Goal: Information Seeking & Learning: Learn about a topic

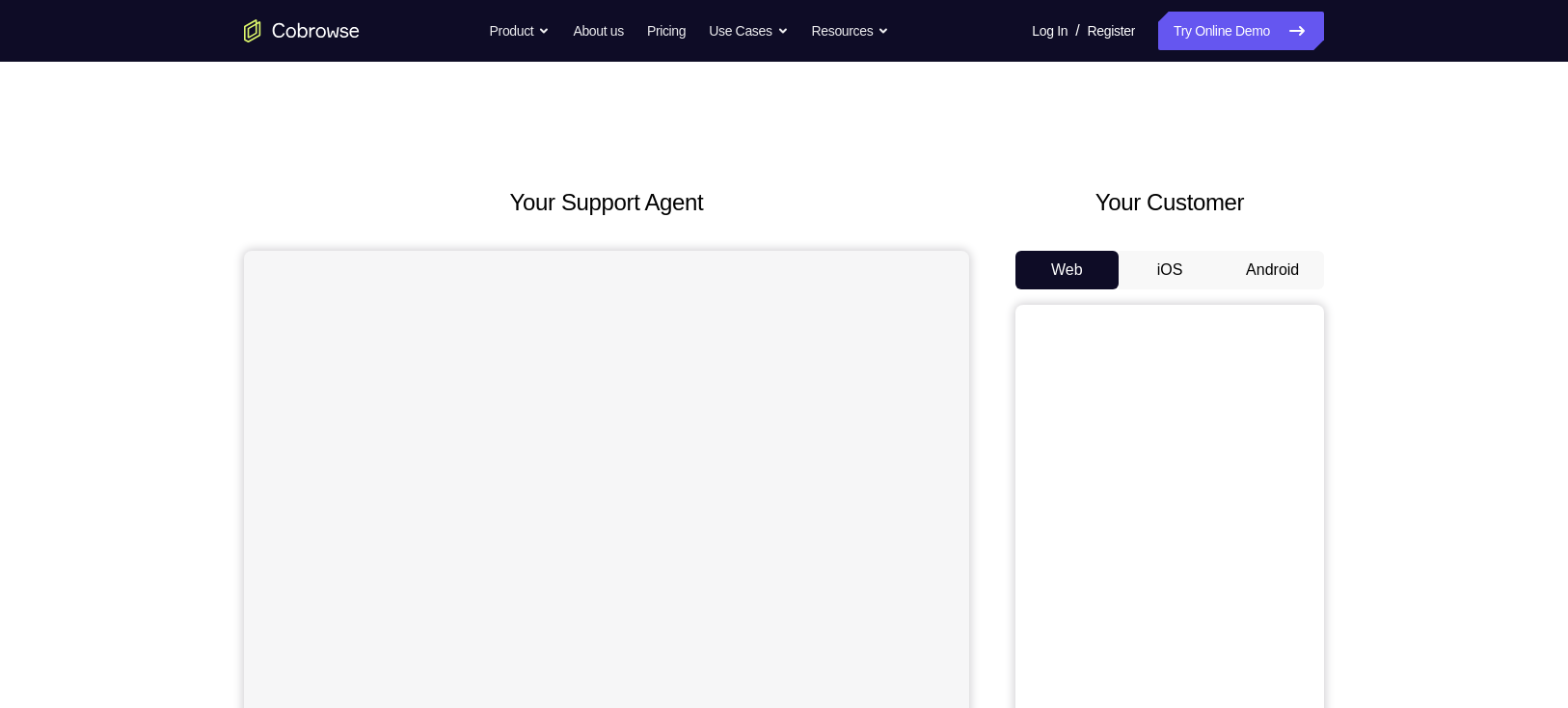
click at [1294, 288] on button "Android" at bounding box center [1272, 269] width 103 height 39
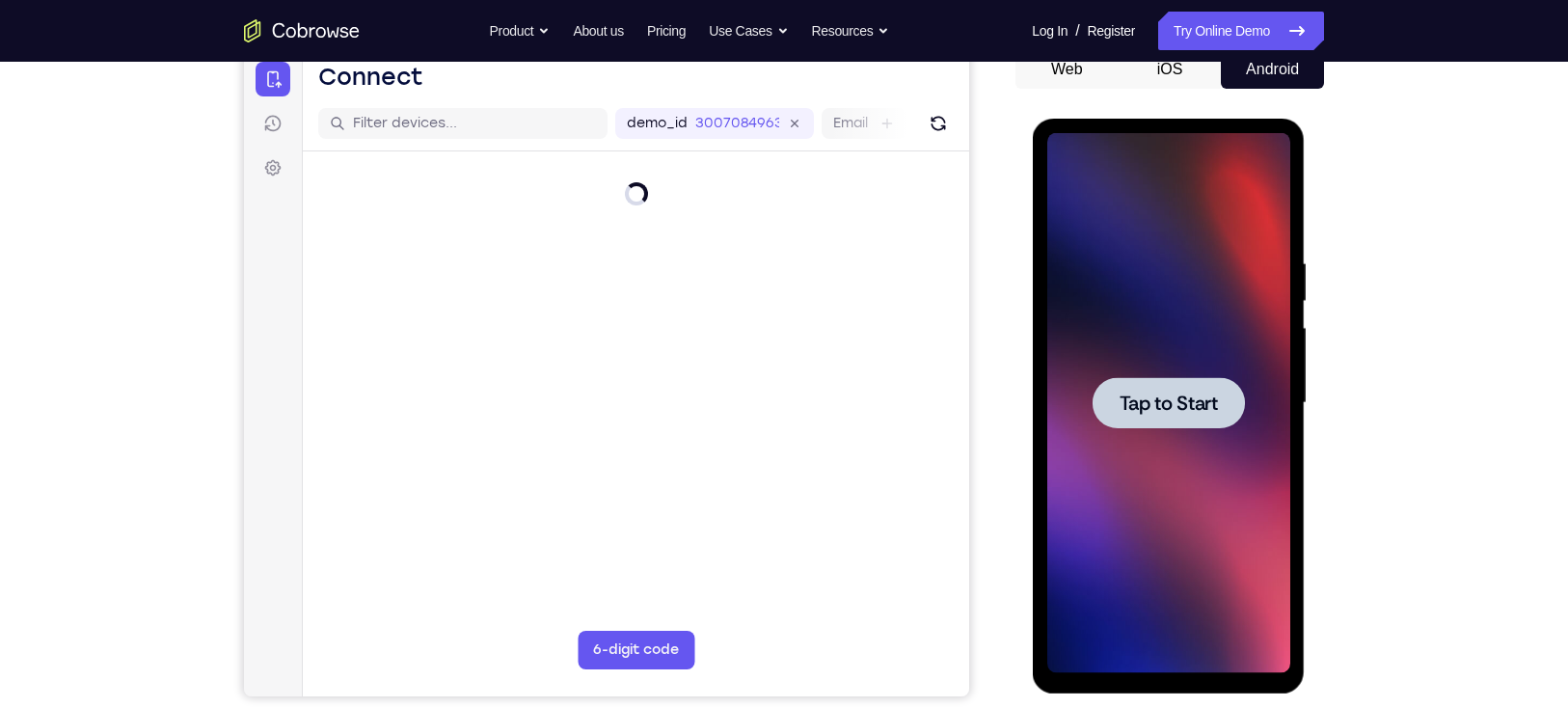
click at [1158, 427] on div at bounding box center [1167, 402] width 152 height 51
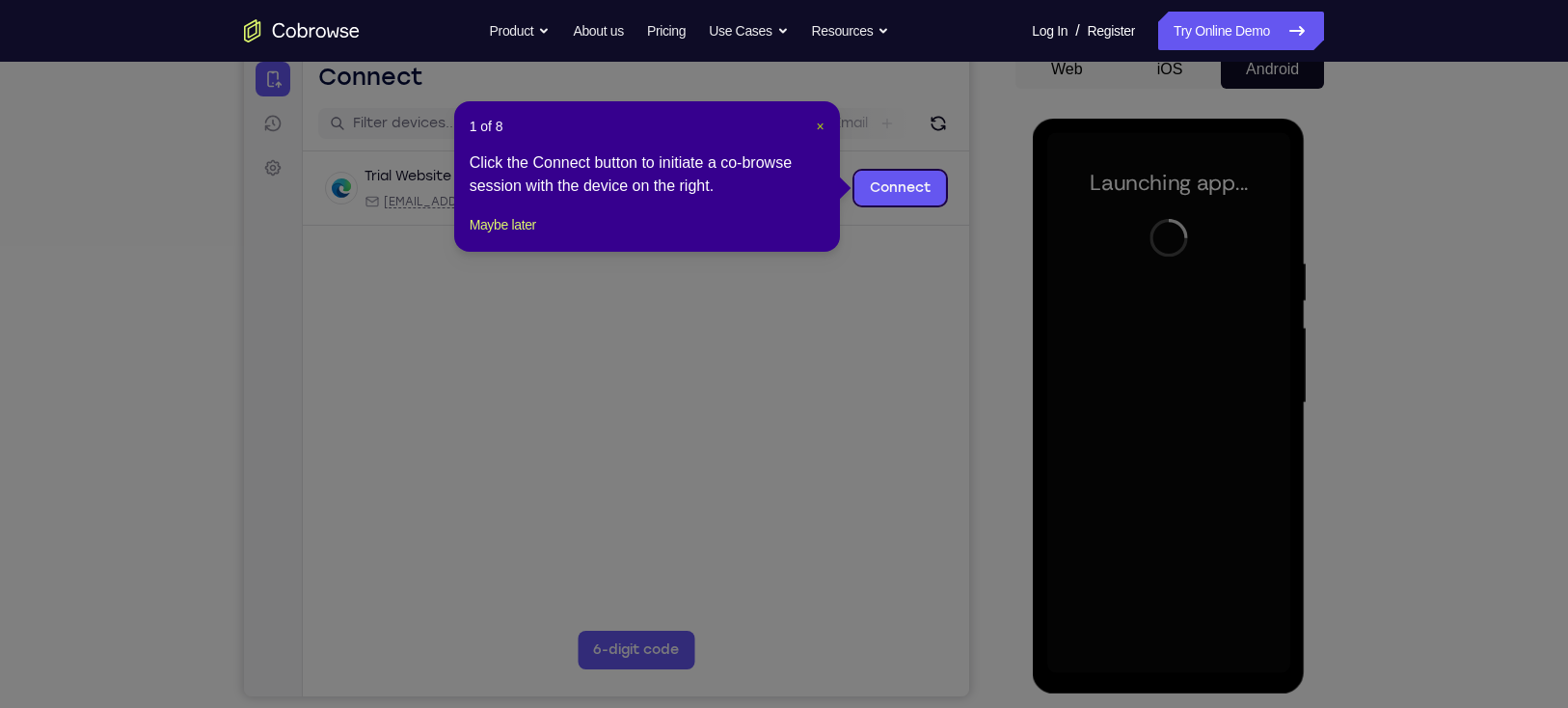
click at [815, 126] on span "×" at bounding box center [819, 126] width 8 height 16
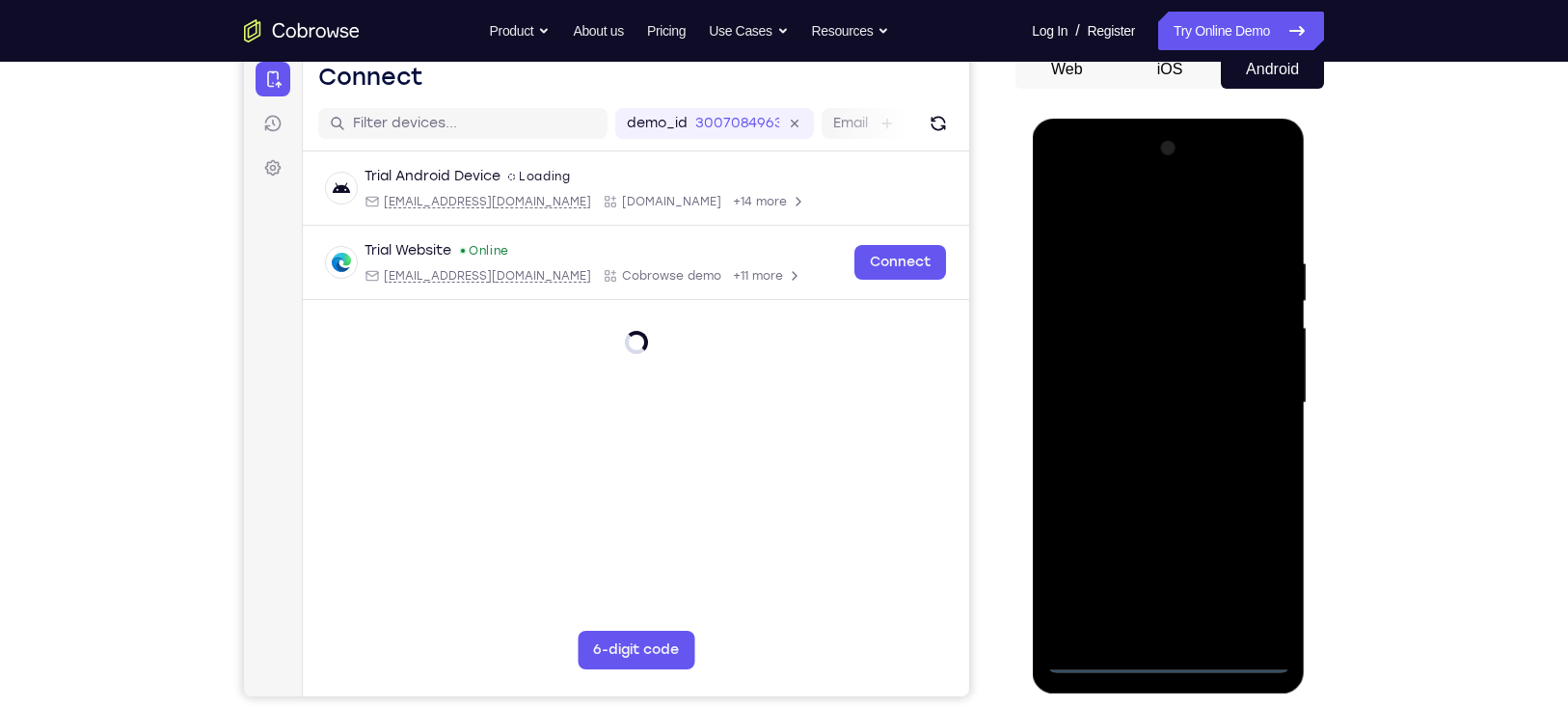
click at [1158, 651] on div at bounding box center [1167, 403] width 243 height 540
click at [1251, 577] on div at bounding box center [1167, 403] width 243 height 540
click at [1113, 220] on div at bounding box center [1167, 403] width 243 height 540
click at [1247, 390] on div at bounding box center [1167, 403] width 243 height 540
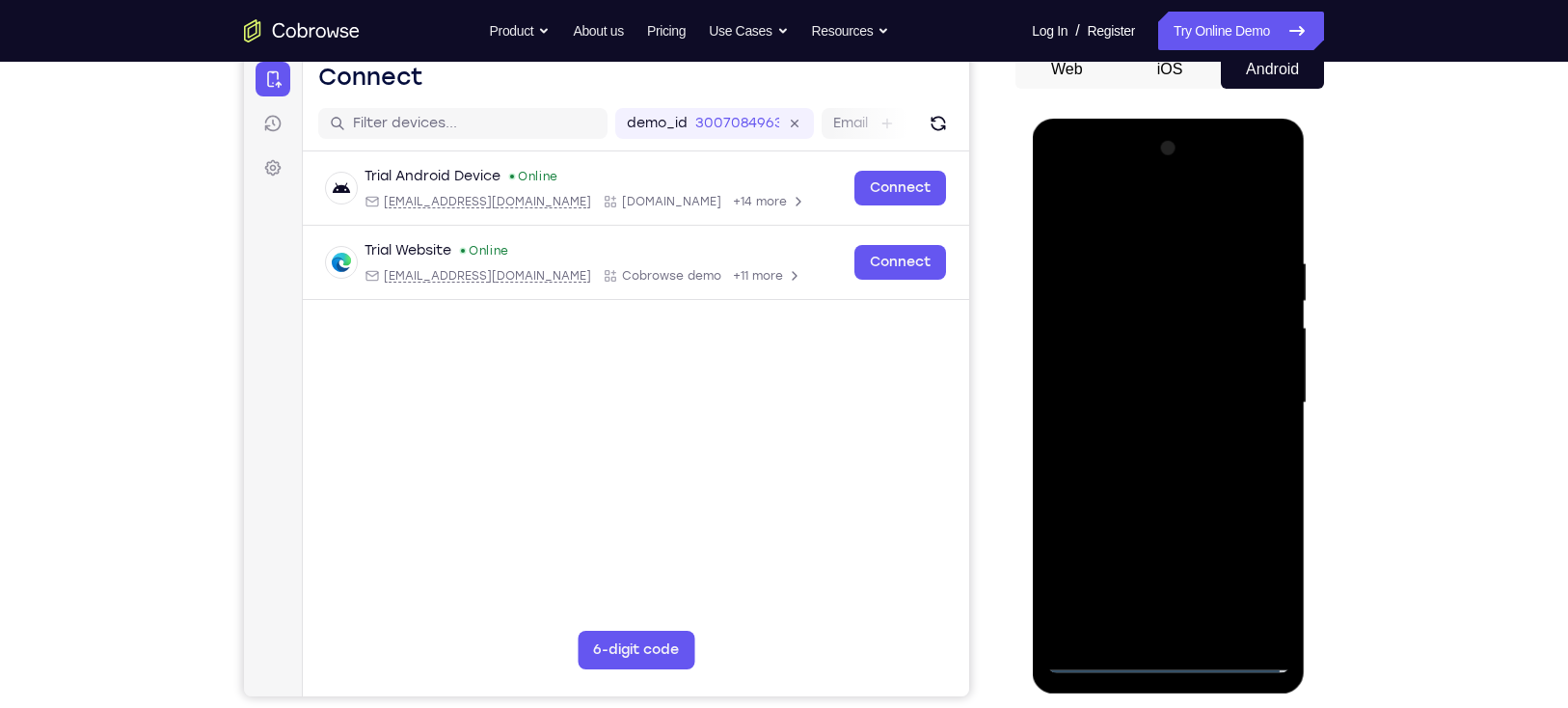
click at [1139, 434] on div at bounding box center [1167, 403] width 243 height 540
click at [1157, 496] on div at bounding box center [1167, 403] width 243 height 540
click at [1128, 308] on div at bounding box center [1167, 403] width 243 height 540
click at [1128, 346] on div at bounding box center [1167, 403] width 243 height 540
click at [1211, 321] on div at bounding box center [1167, 403] width 243 height 540
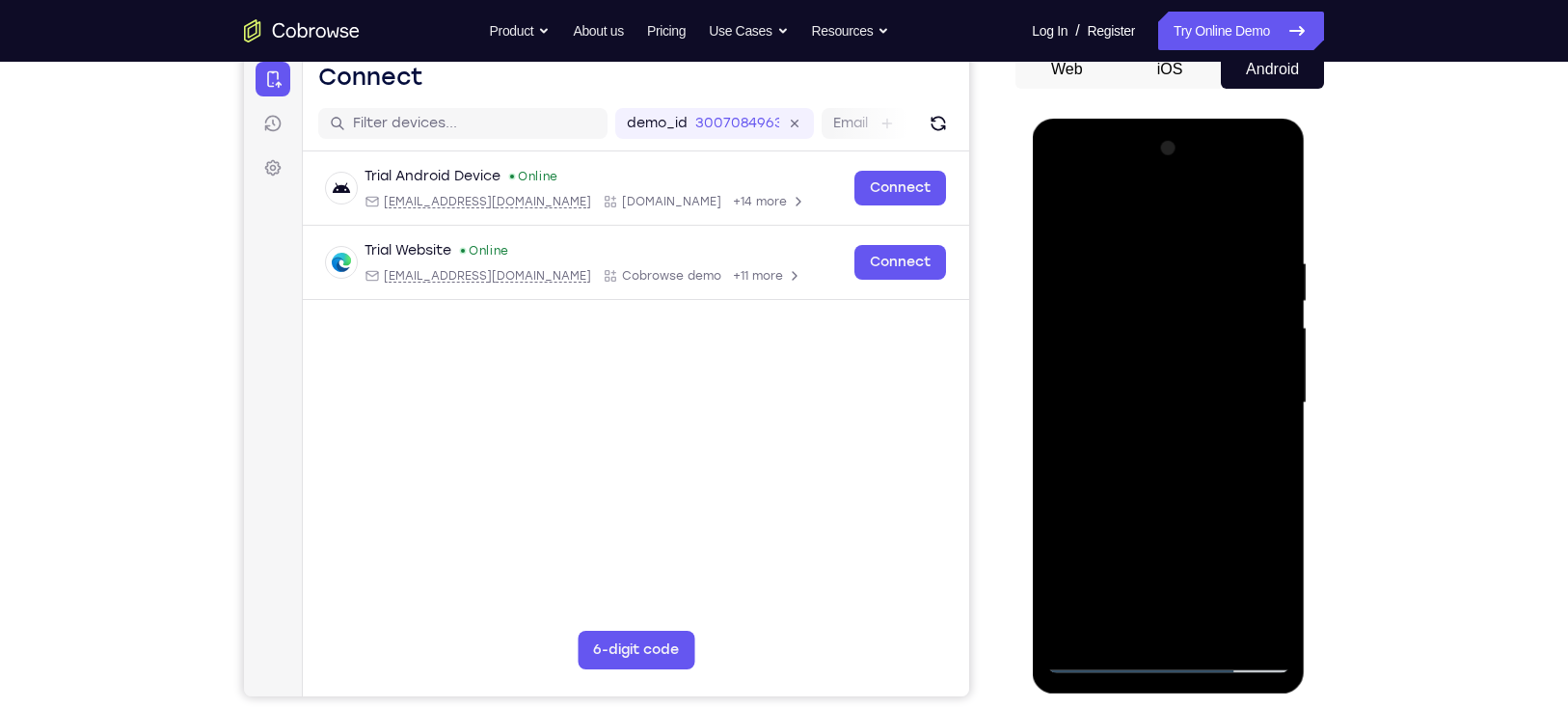
click at [1143, 366] on div at bounding box center [1167, 403] width 243 height 540
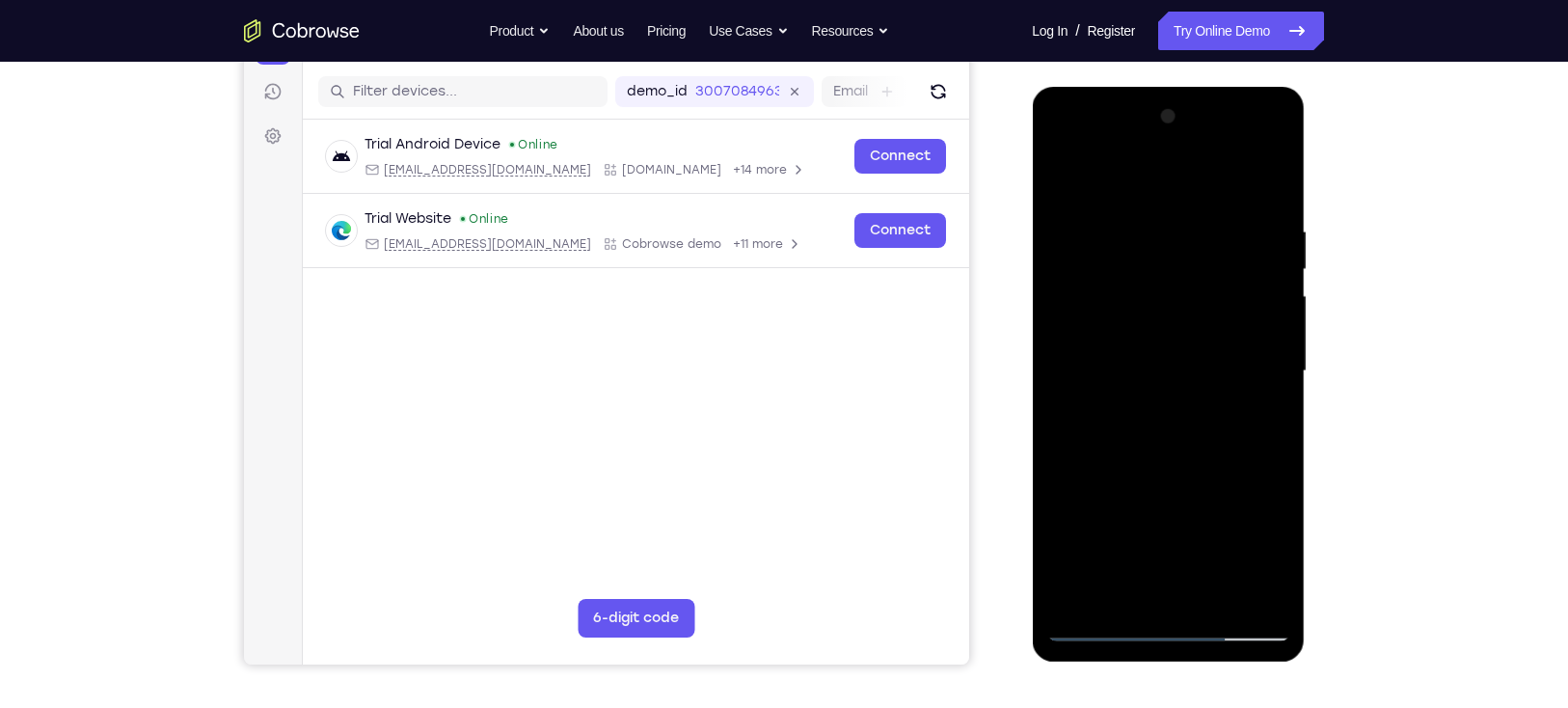
scroll to position [244, 0]
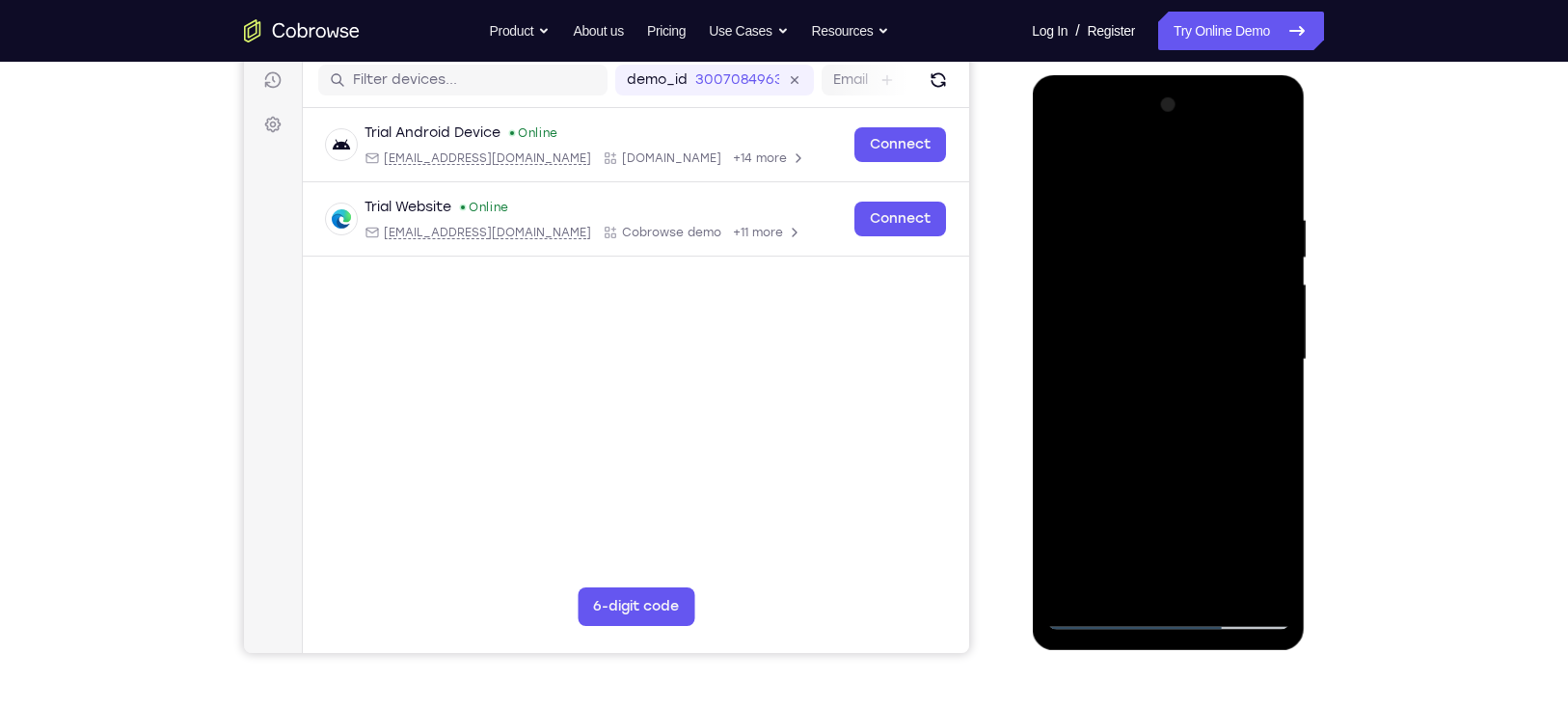
click at [1273, 195] on div at bounding box center [1167, 359] width 243 height 540
click at [1276, 585] on div at bounding box center [1167, 359] width 243 height 540
click at [1215, 591] on div at bounding box center [1167, 359] width 243 height 540
click at [1160, 458] on div at bounding box center [1167, 359] width 243 height 540
click at [1188, 332] on div at bounding box center [1167, 359] width 243 height 540
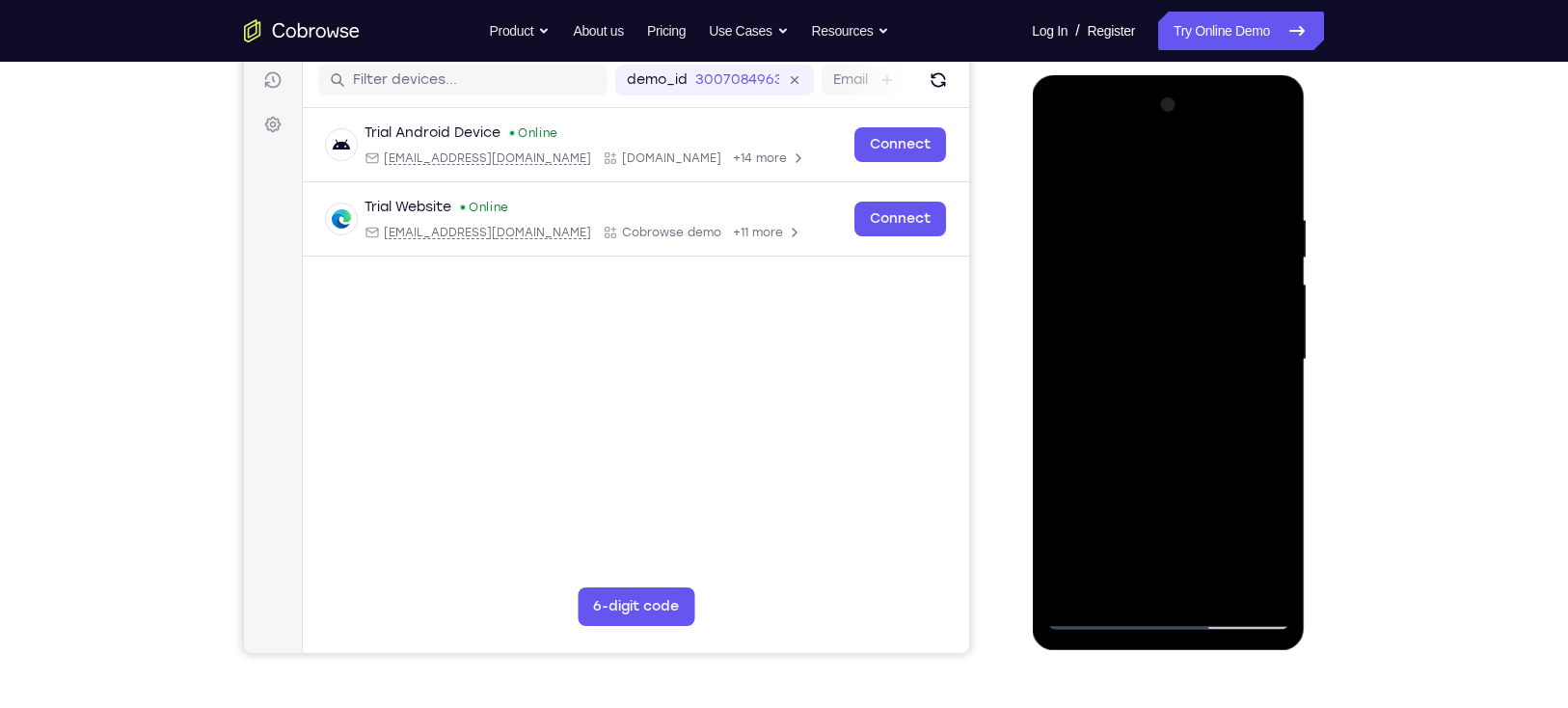
click at [1058, 167] on div at bounding box center [1167, 359] width 243 height 540
click at [1278, 164] on div at bounding box center [1167, 359] width 243 height 540
click at [1233, 199] on div at bounding box center [1167, 359] width 243 height 540
click at [1110, 199] on div at bounding box center [1167, 359] width 243 height 540
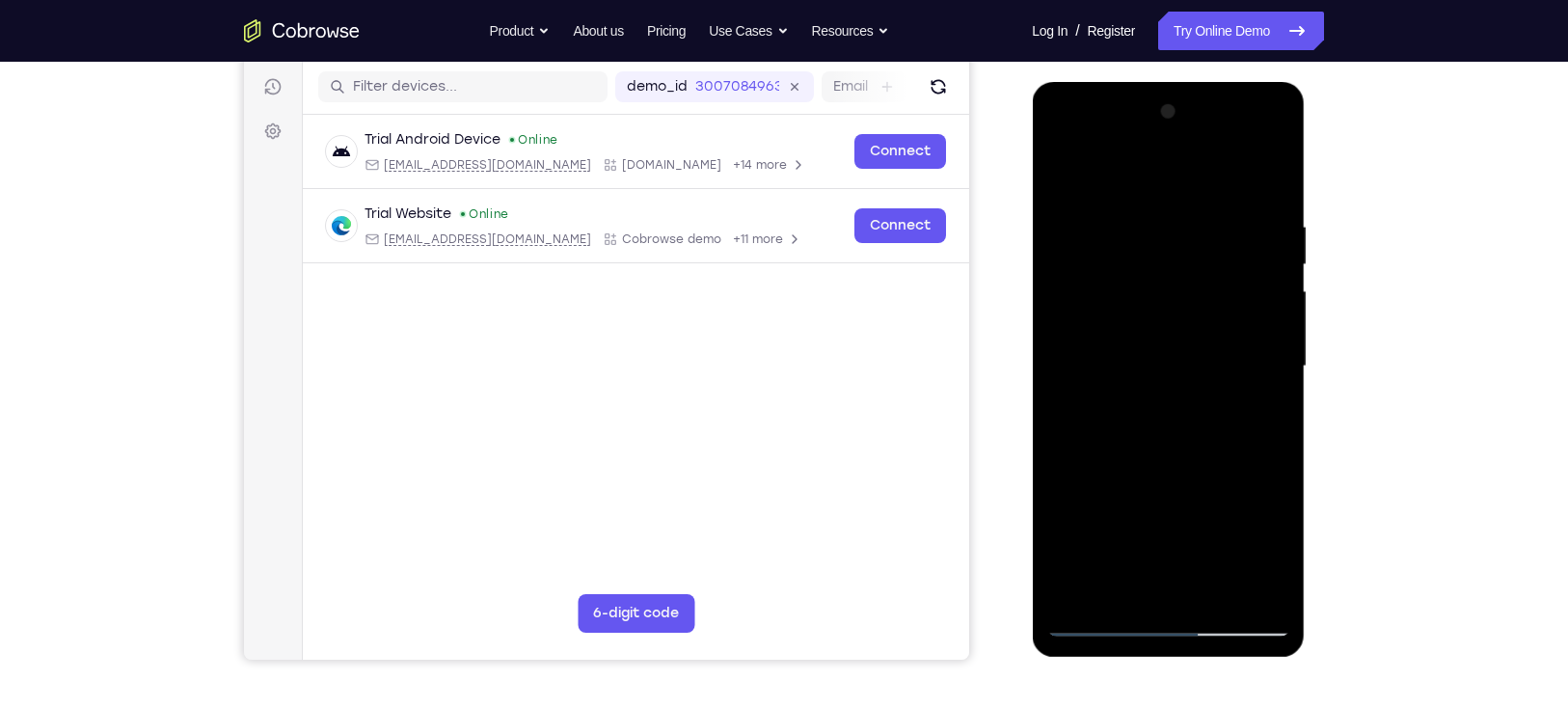
scroll to position [218, 0]
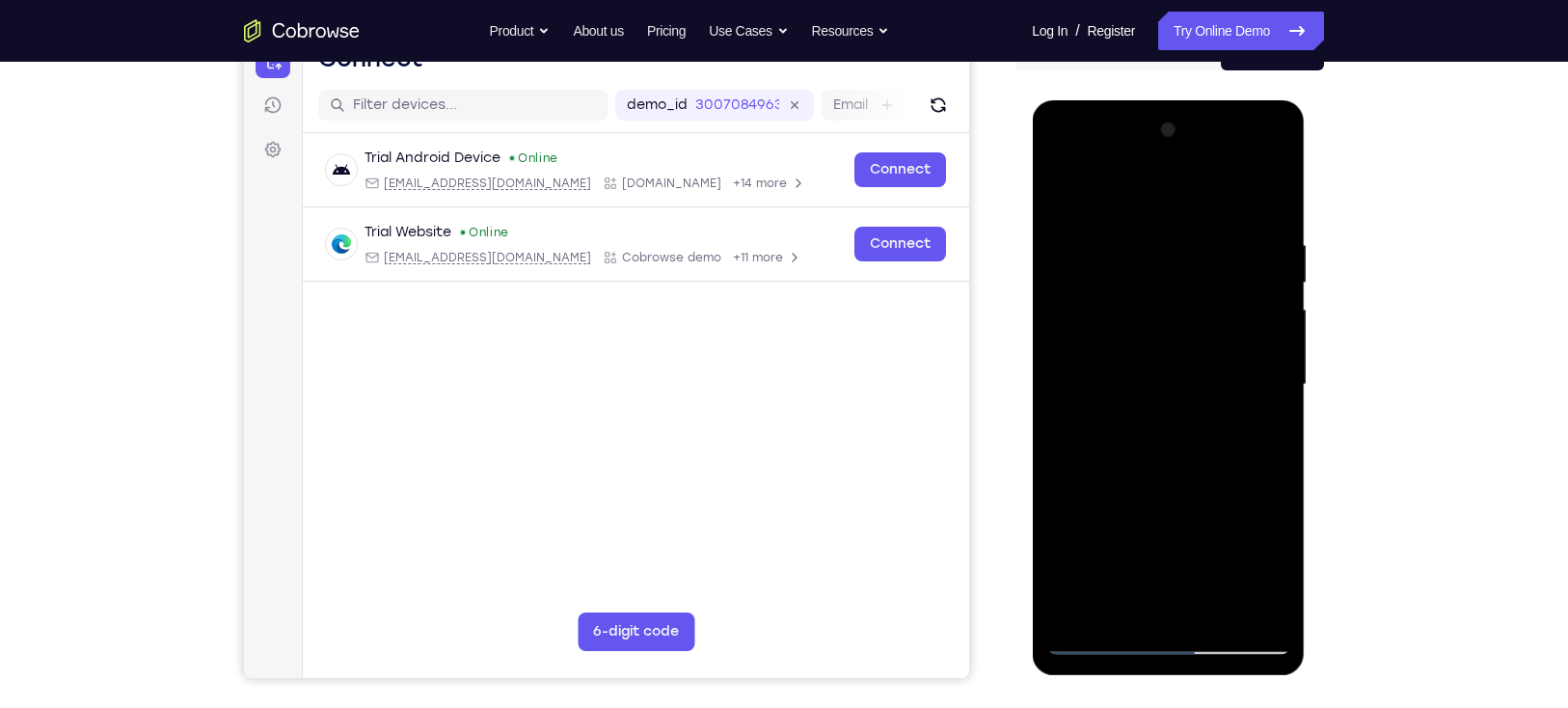
click at [1137, 308] on div at bounding box center [1167, 385] width 243 height 540
click at [1067, 189] on div at bounding box center [1167, 385] width 243 height 540
click at [1202, 229] on div at bounding box center [1167, 385] width 243 height 540
click at [1056, 188] on div at bounding box center [1167, 385] width 243 height 540
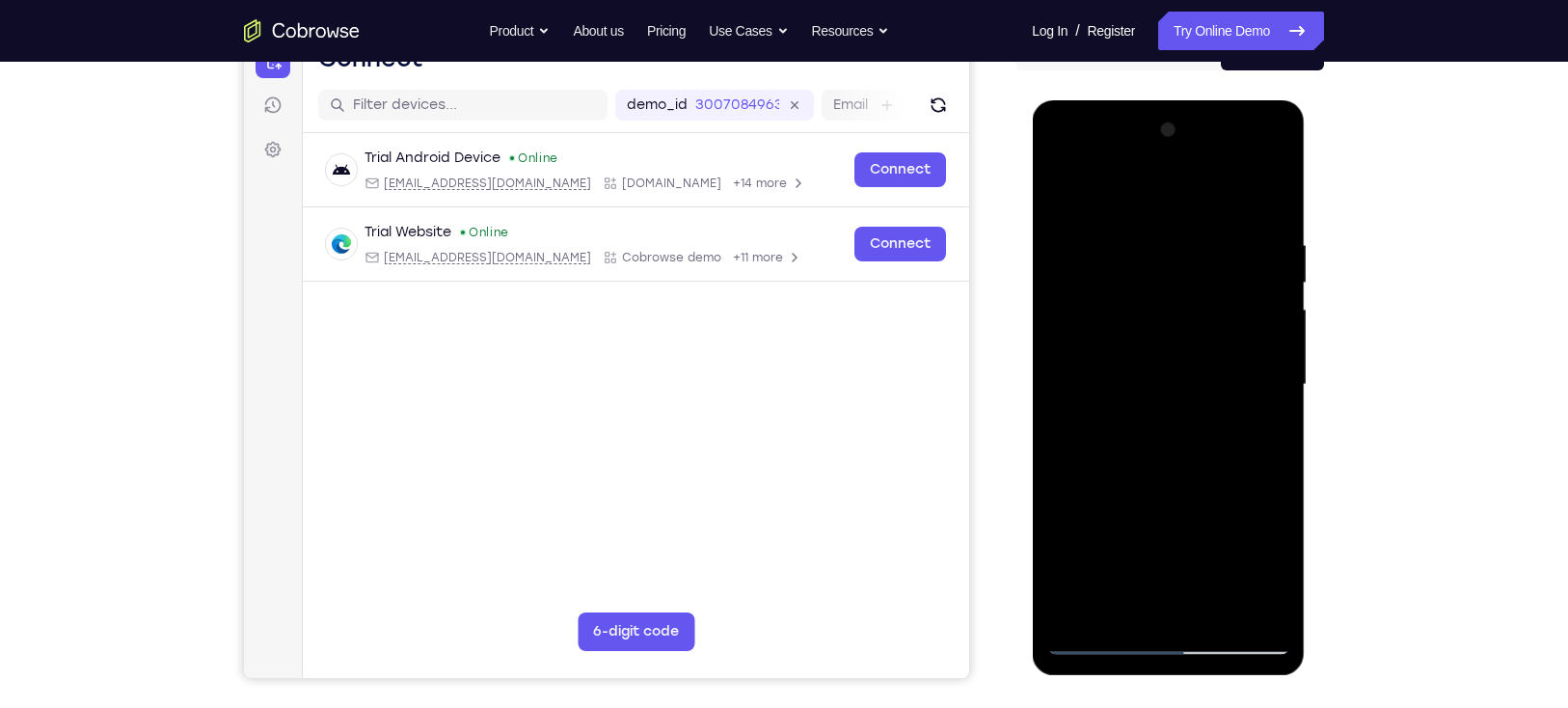
click at [1060, 184] on div at bounding box center [1167, 385] width 243 height 540
click at [1142, 248] on div at bounding box center [1167, 385] width 243 height 540
click at [1273, 193] on div at bounding box center [1167, 385] width 243 height 540
click at [1211, 605] on div at bounding box center [1167, 385] width 243 height 540
click at [1198, 363] on div at bounding box center [1167, 385] width 243 height 540
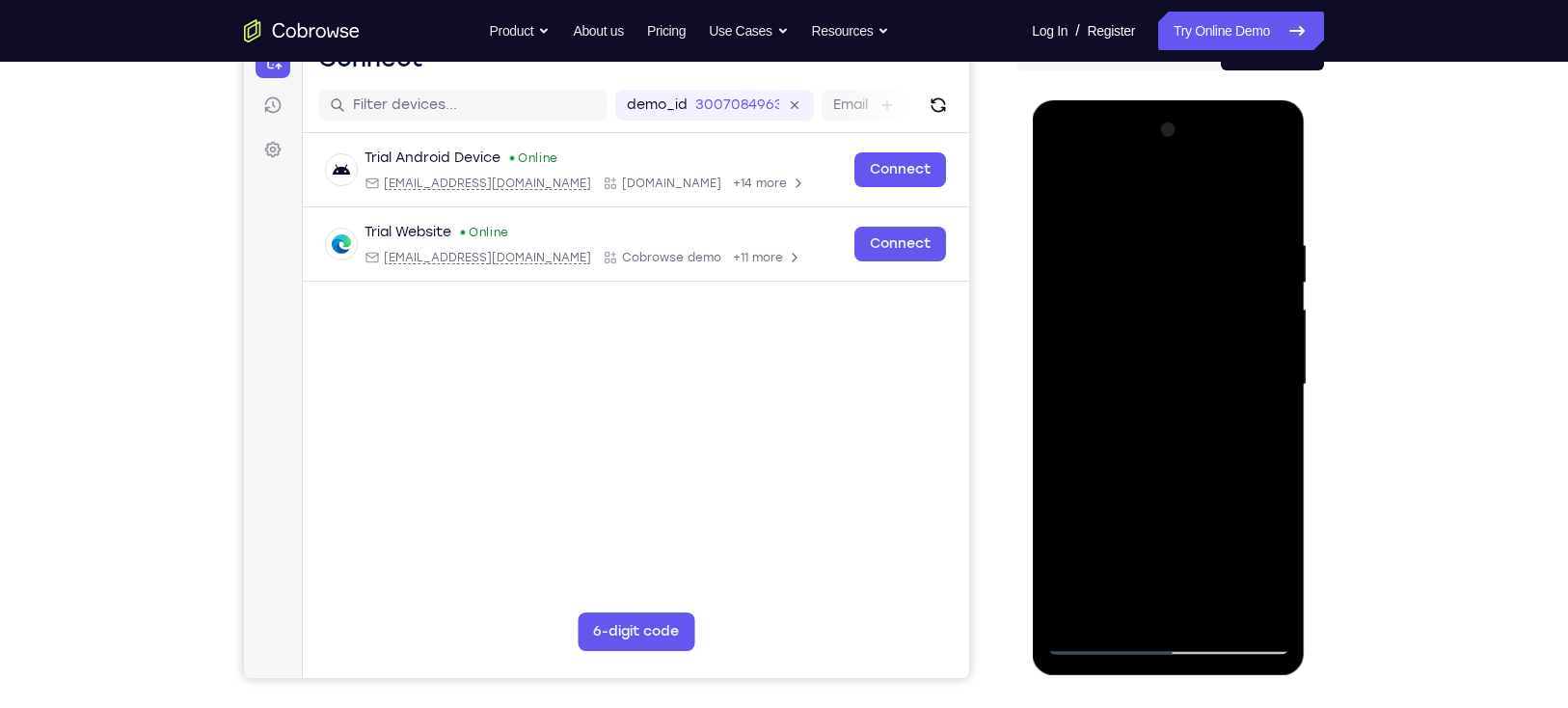
click at [1059, 199] on div at bounding box center [1167, 385] width 243 height 540
click at [1230, 363] on div at bounding box center [1167, 385] width 243 height 540
click at [1161, 605] on div at bounding box center [1167, 385] width 243 height 540
click at [1262, 431] on div at bounding box center [1167, 385] width 243 height 540
click at [1062, 196] on div at bounding box center [1167, 385] width 243 height 540
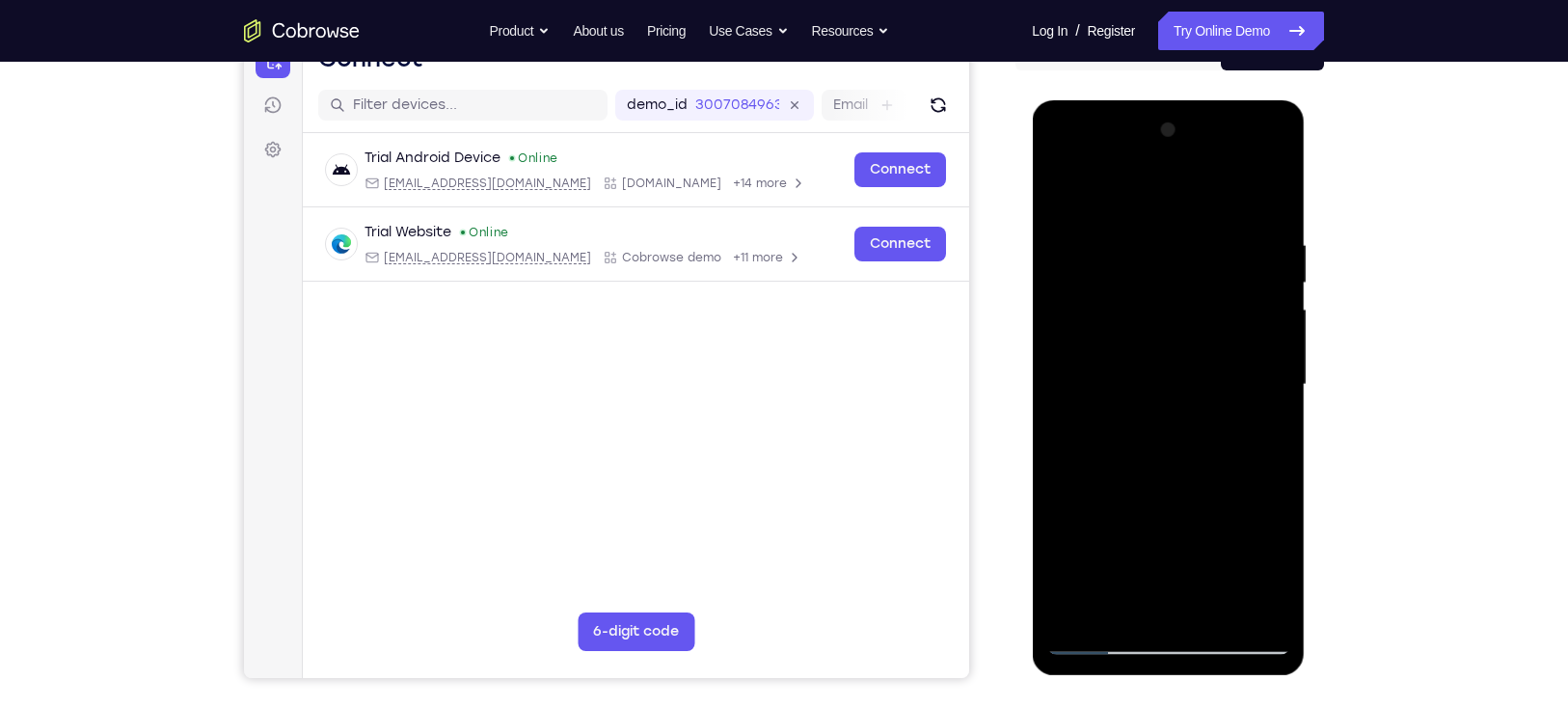
click at [1195, 363] on div at bounding box center [1167, 385] width 243 height 540
click at [1127, 601] on div at bounding box center [1167, 385] width 243 height 540
click at [1267, 564] on div at bounding box center [1167, 385] width 243 height 540
click at [1252, 429] on div at bounding box center [1167, 385] width 243 height 540
click at [1270, 431] on div at bounding box center [1167, 385] width 243 height 540
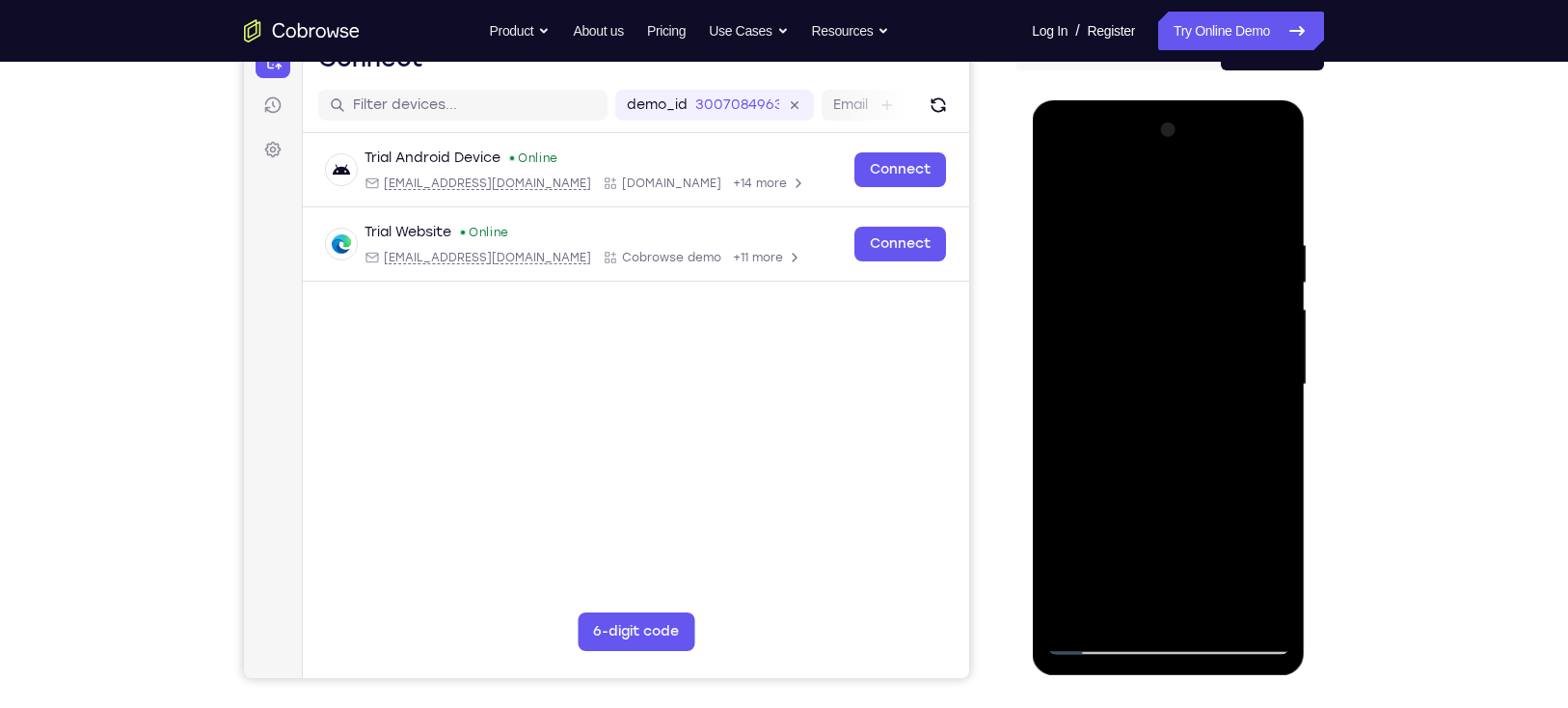
click at [1062, 196] on div at bounding box center [1167, 385] width 243 height 540
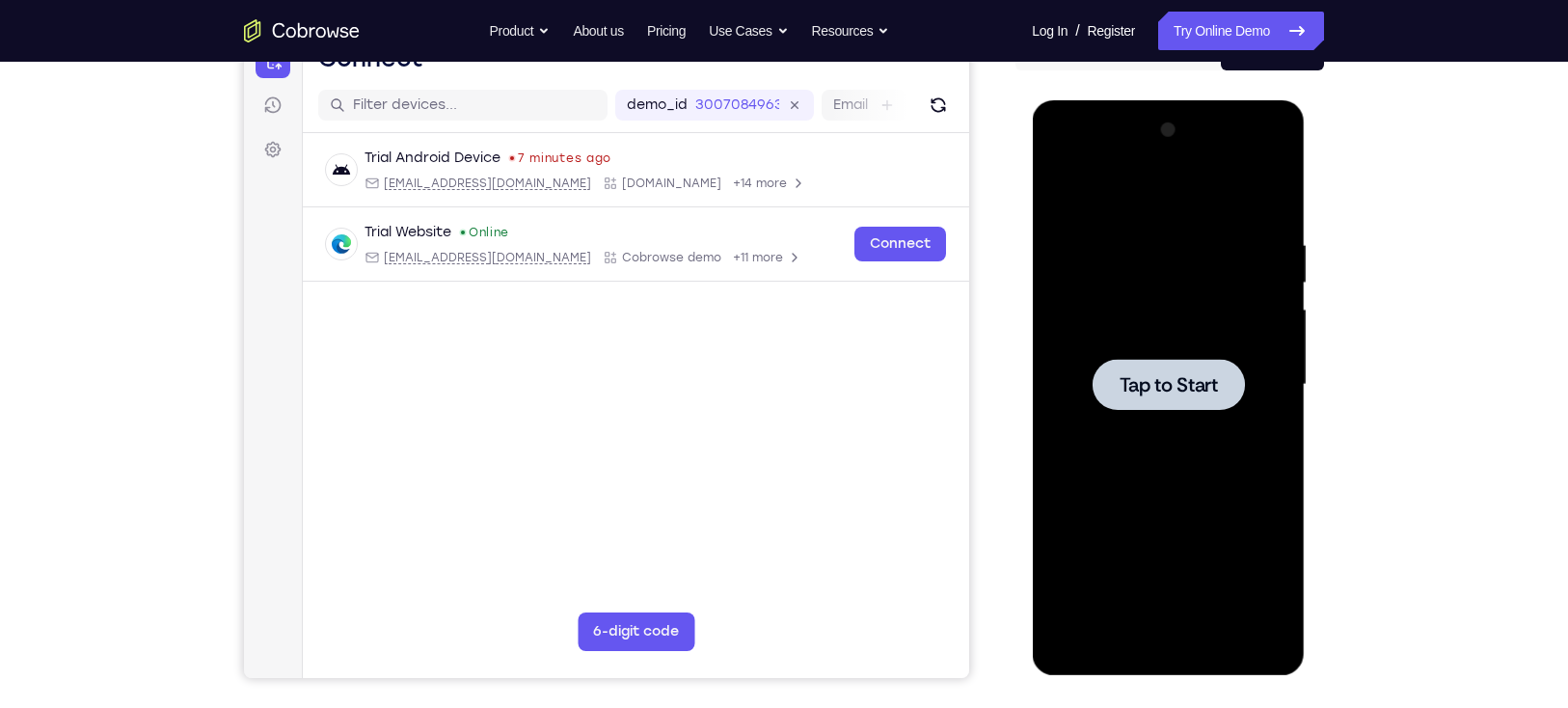
click at [1192, 392] on span "Tap to Start" at bounding box center [1167, 384] width 98 height 19
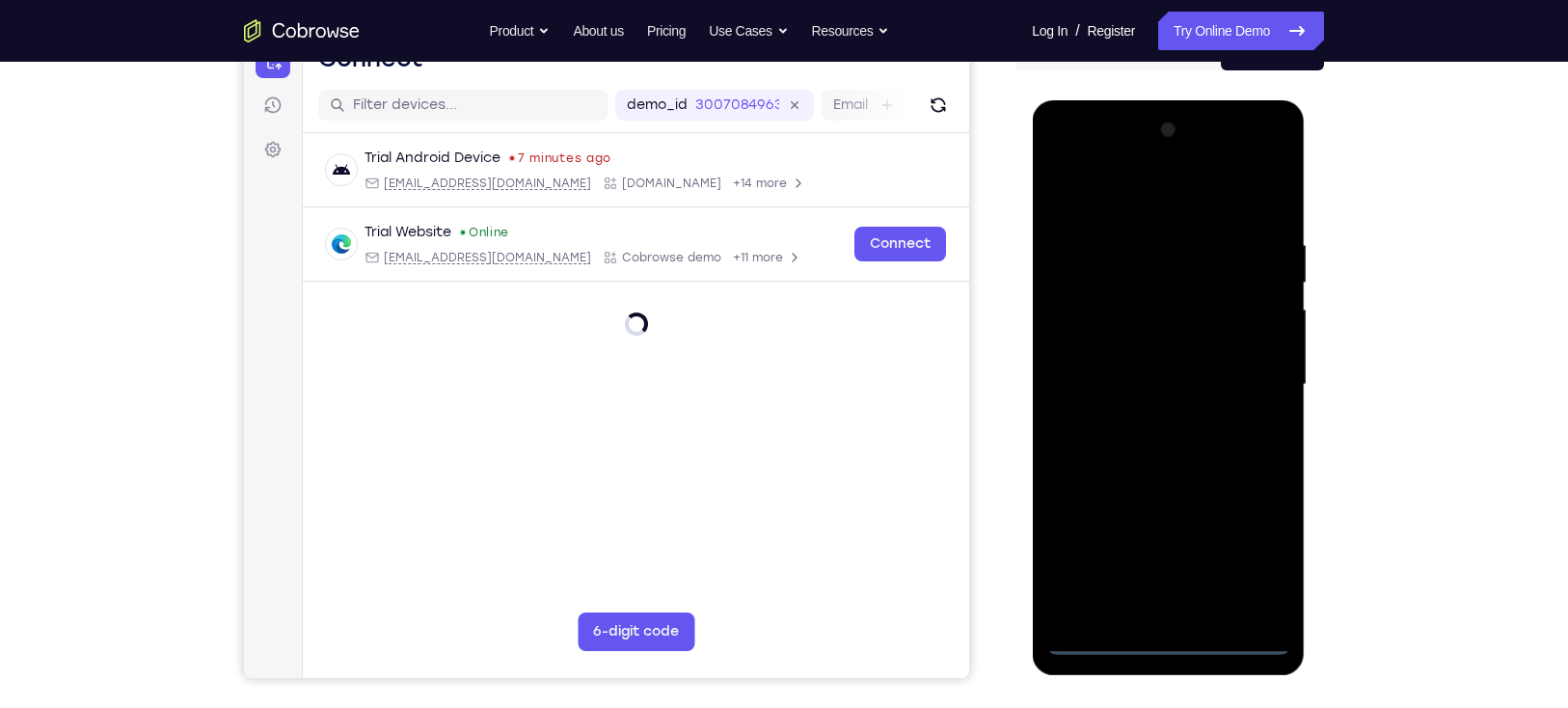
click at [1178, 636] on div at bounding box center [1167, 385] width 243 height 540
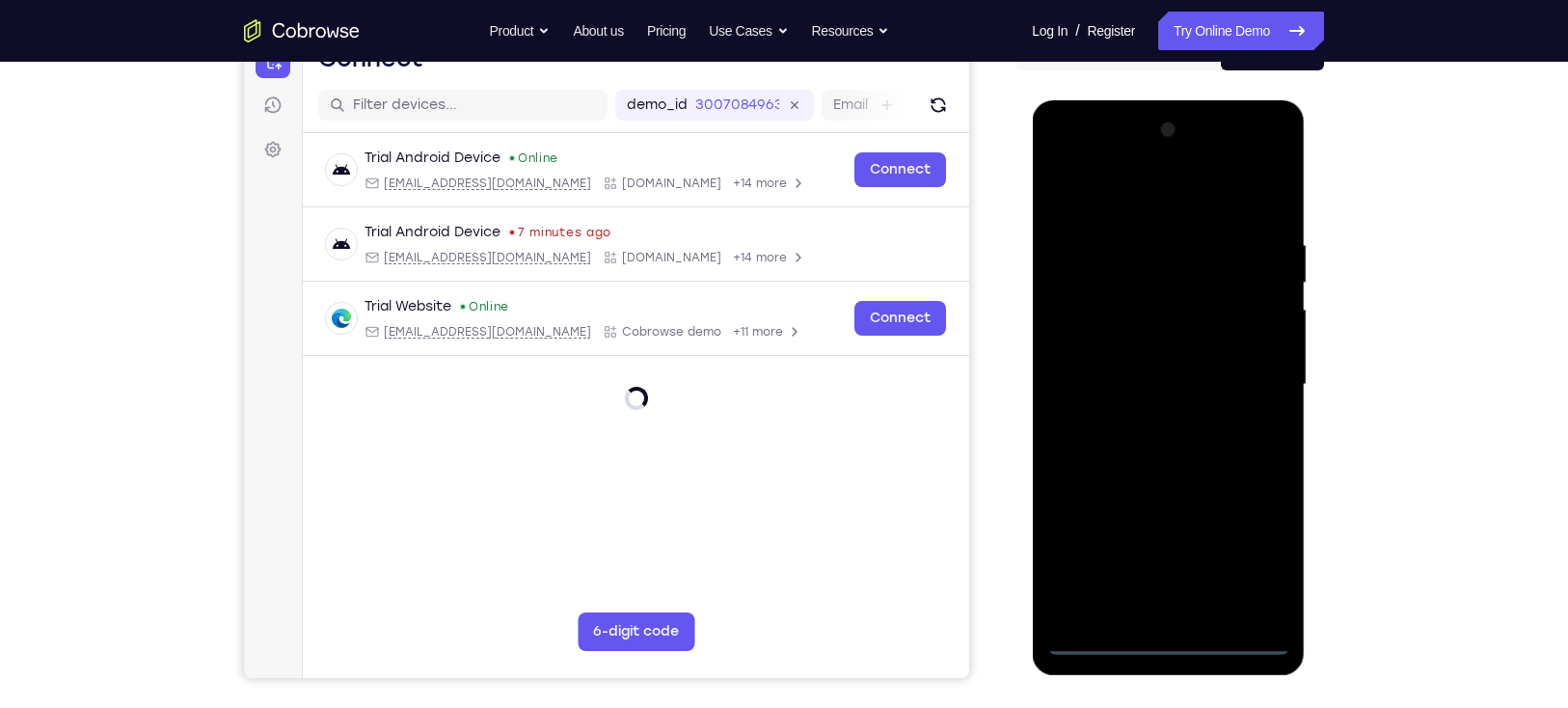
click at [1250, 558] on div at bounding box center [1167, 385] width 243 height 540
click at [1087, 192] on div at bounding box center [1167, 385] width 243 height 540
click at [1243, 378] on div at bounding box center [1167, 385] width 243 height 540
click at [1147, 418] on div at bounding box center [1167, 385] width 243 height 540
click at [1159, 479] on div at bounding box center [1167, 385] width 243 height 540
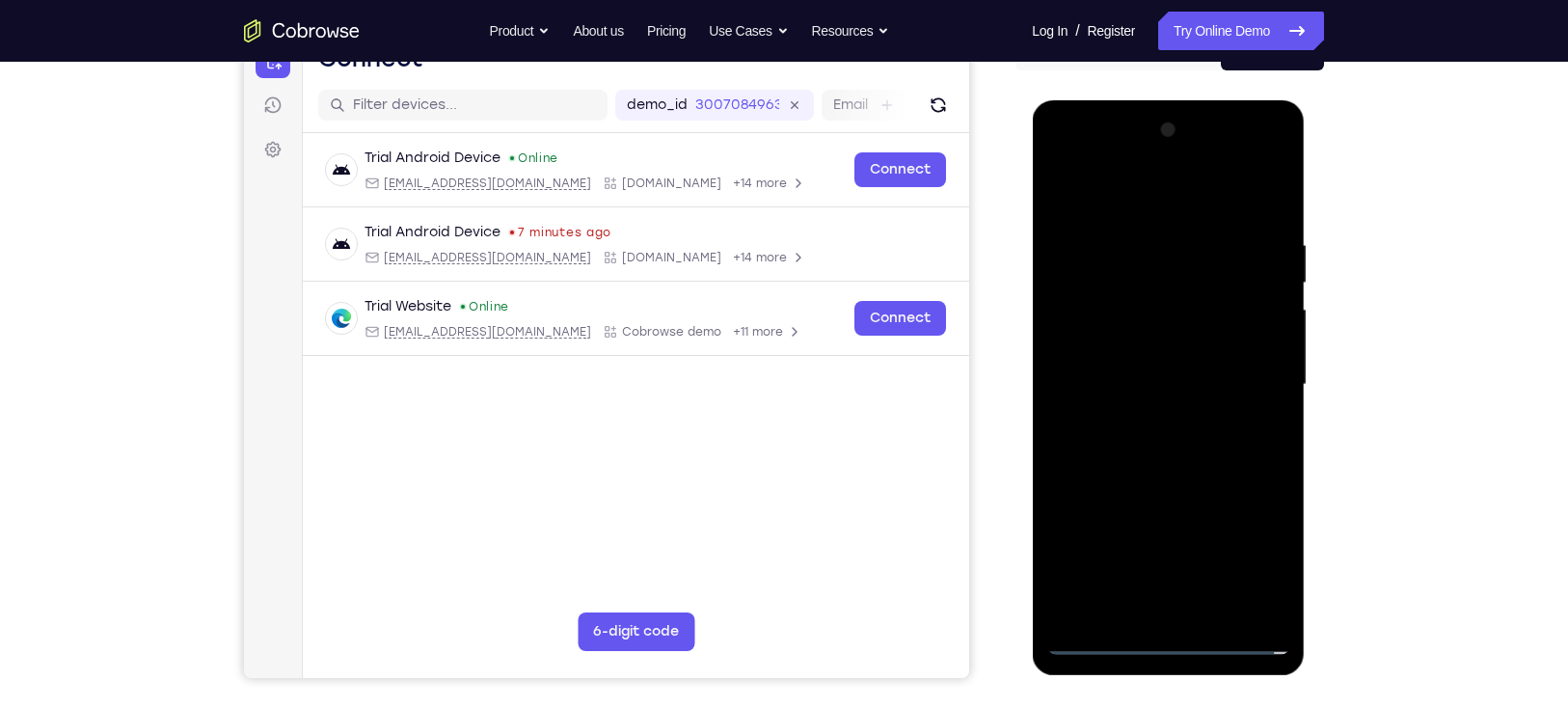
click at [1115, 296] on div at bounding box center [1167, 385] width 243 height 540
click at [1123, 336] on div at bounding box center [1167, 385] width 243 height 540
click at [1174, 466] on div at bounding box center [1167, 385] width 243 height 540
click at [1168, 332] on div at bounding box center [1167, 385] width 243 height 540
click at [1123, 366] on div at bounding box center [1167, 385] width 243 height 540
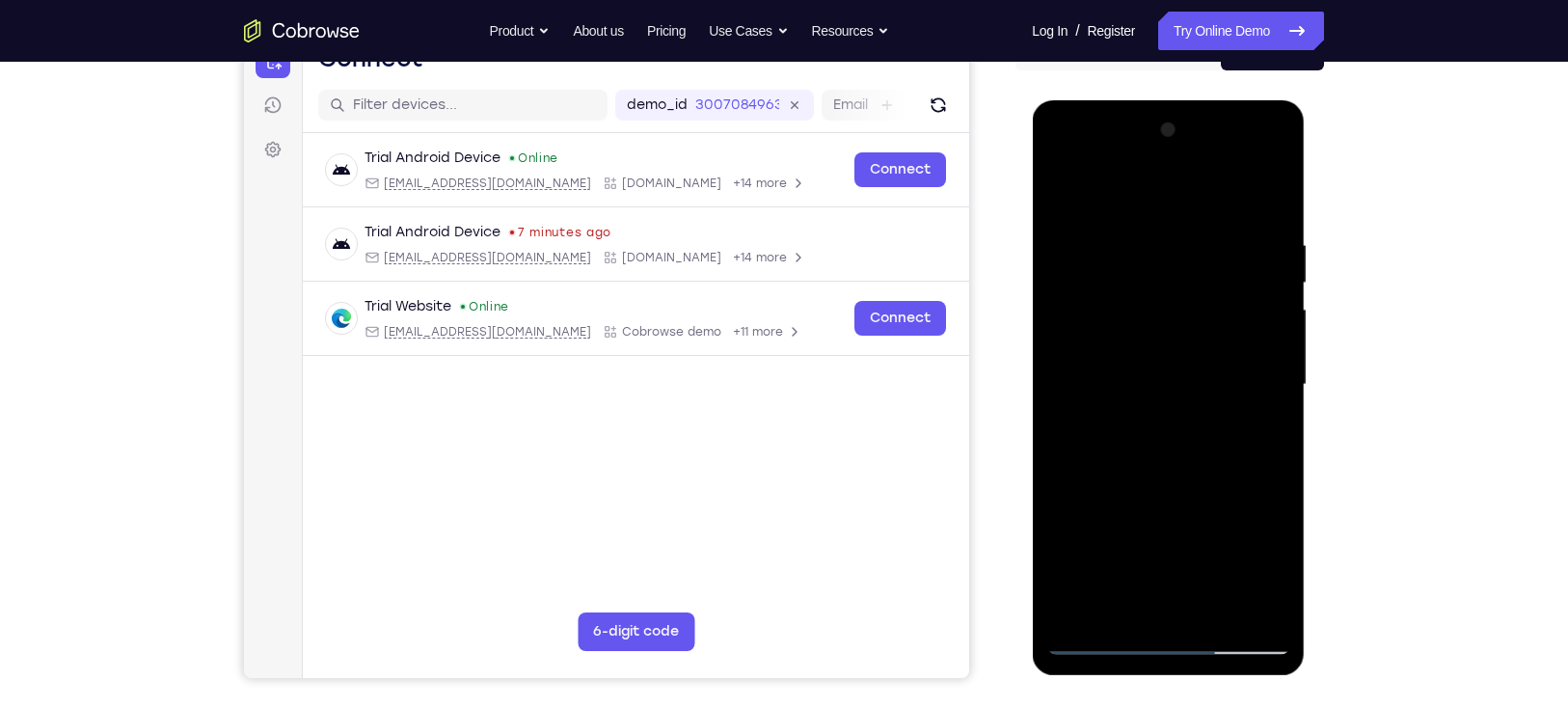
click at [1196, 481] on div at bounding box center [1167, 385] width 243 height 540
click at [1280, 616] on div at bounding box center [1167, 385] width 243 height 540
click at [1273, 611] on div at bounding box center [1167, 385] width 243 height 540
click at [1217, 610] on div at bounding box center [1167, 385] width 243 height 540
click at [1169, 483] on div at bounding box center [1167, 385] width 243 height 540
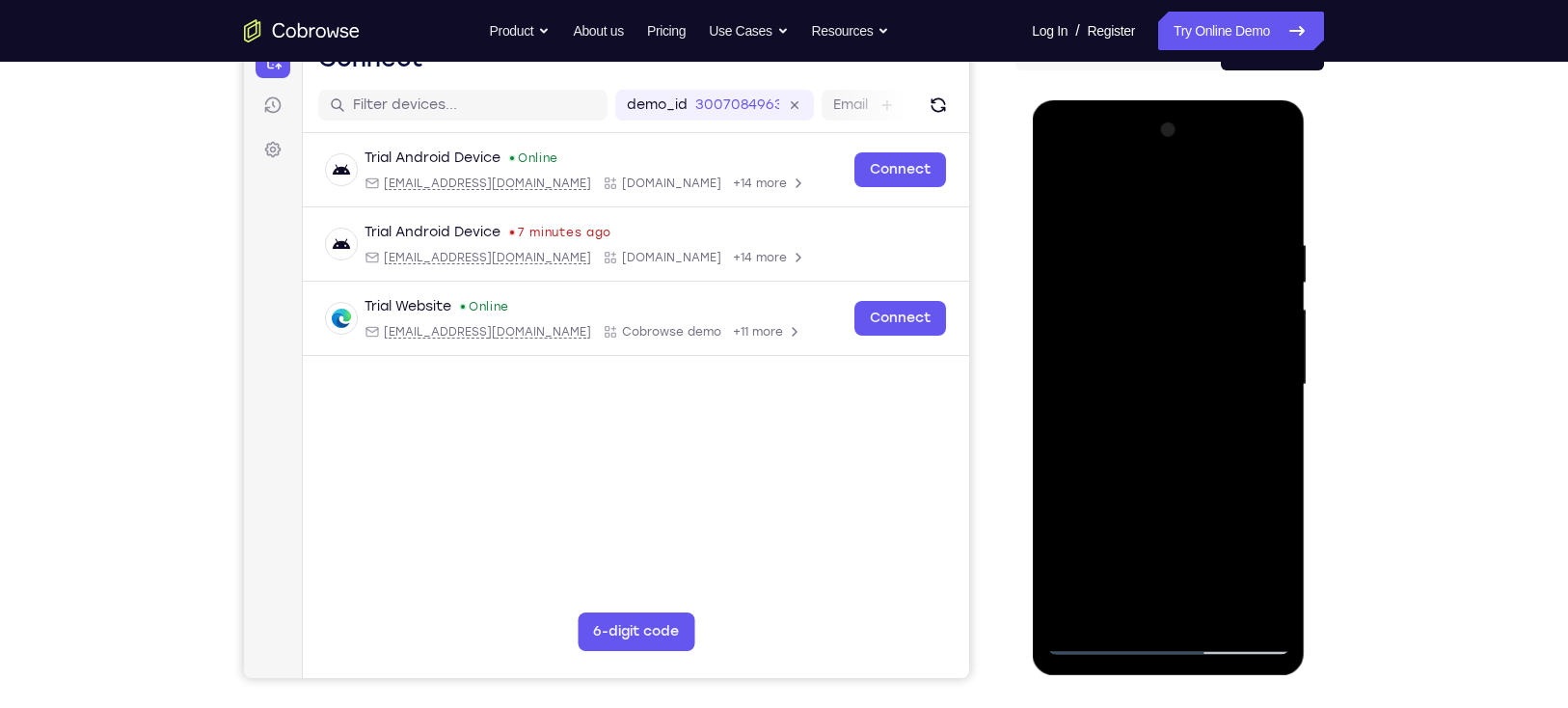
click at [1189, 357] on div at bounding box center [1167, 385] width 243 height 540
click at [1259, 429] on div at bounding box center [1167, 385] width 243 height 540
click at [1269, 567] on div at bounding box center [1167, 385] width 243 height 540
click at [1266, 429] on div at bounding box center [1167, 385] width 243 height 540
click at [1059, 197] on div at bounding box center [1167, 385] width 243 height 540
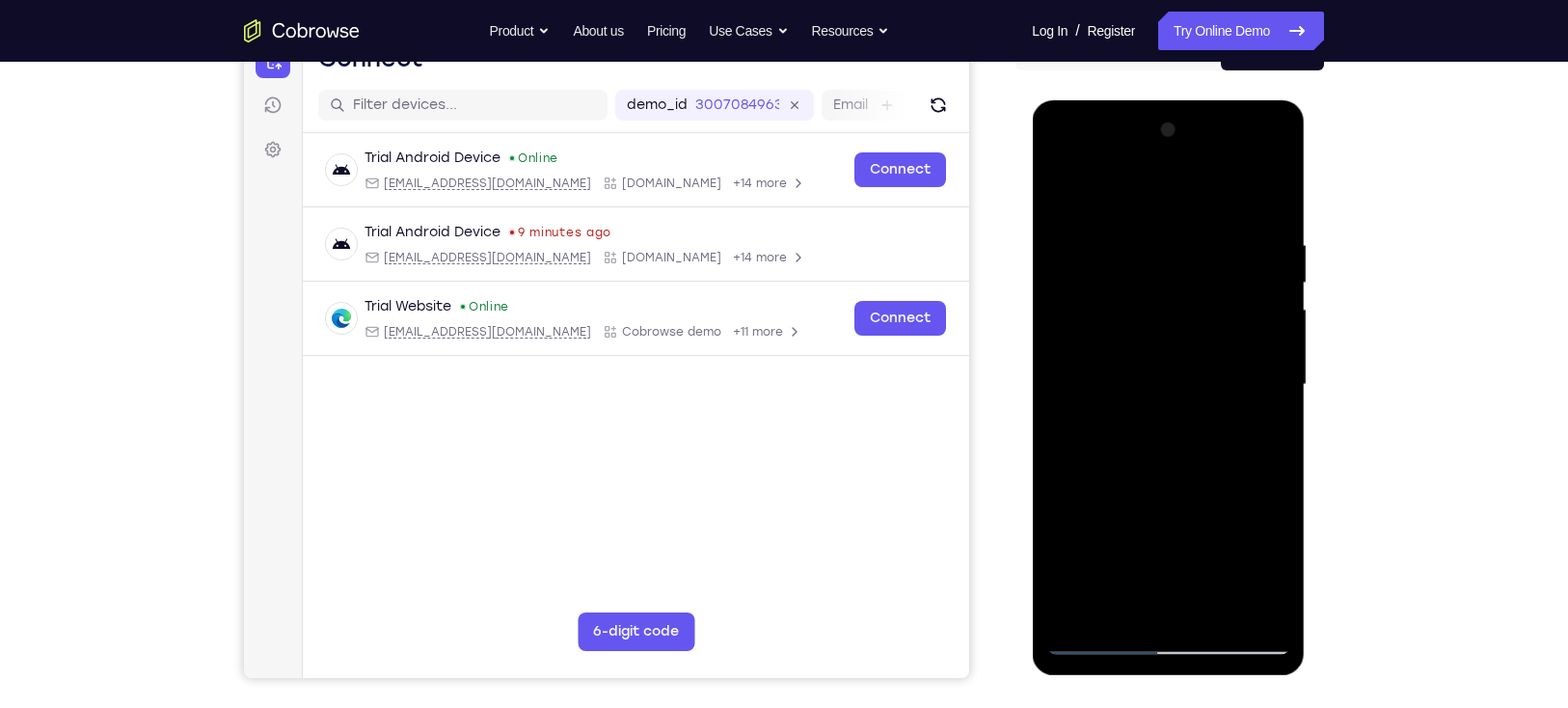
click at [1062, 188] on div at bounding box center [1167, 385] width 243 height 540
click at [1278, 188] on div at bounding box center [1167, 385] width 243 height 540
click at [1061, 185] on div at bounding box center [1167, 385] width 243 height 540
drag, startPoint x: 1217, startPoint y: 238, endPoint x: 981, endPoint y: 250, distance: 236.3
click at [1032, 250] on html "Online web based iOS Simulators and Android Emulators. Run iPhone, iPad, Mobile…" at bounding box center [1169, 389] width 275 height 579
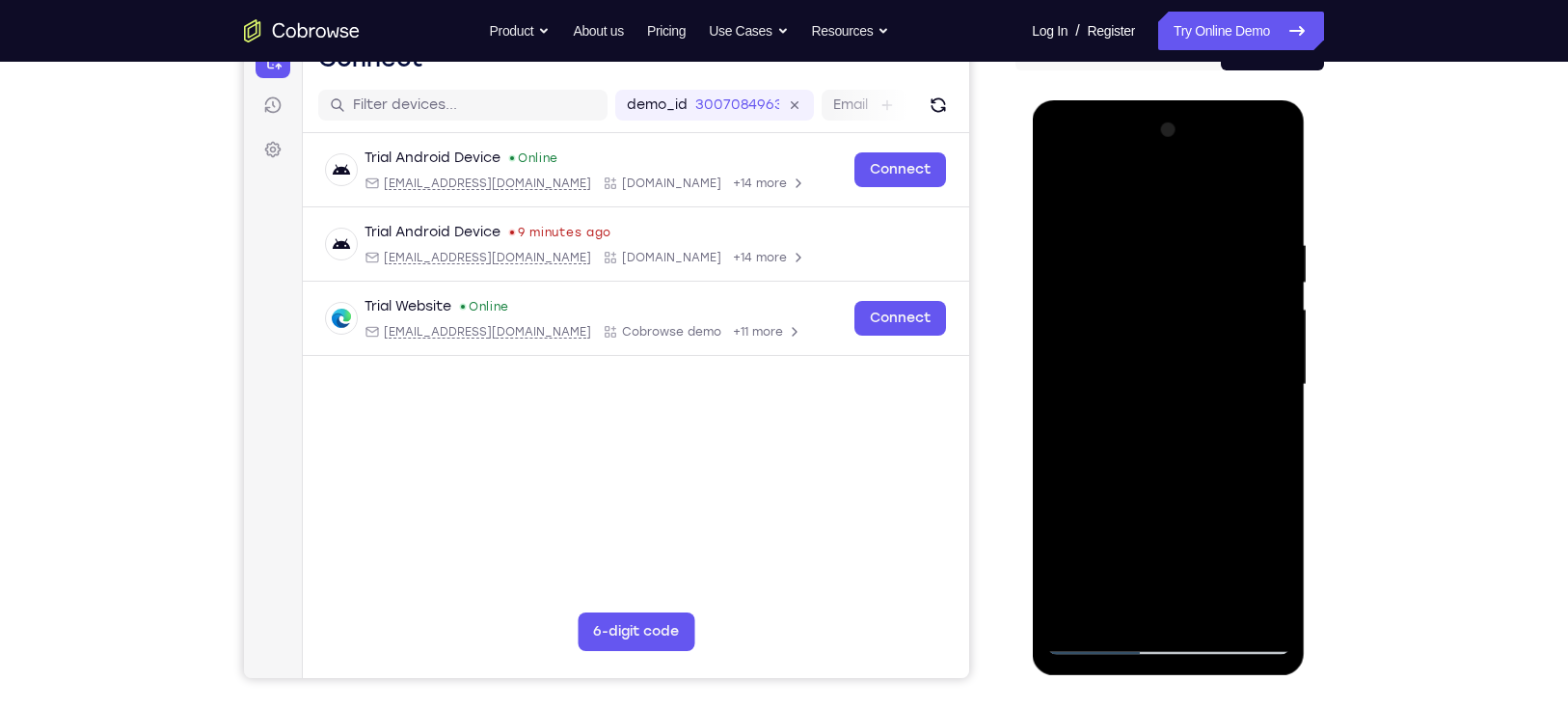
drag, startPoint x: 1227, startPoint y: 256, endPoint x: 937, endPoint y: 259, distance: 290.0
click at [1032, 259] on html "Online web based iOS Simulators and Android Emulators. Run iPhone, iPad, Mobile…" at bounding box center [1169, 389] width 275 height 579
drag, startPoint x: 1241, startPoint y: 253, endPoint x: 981, endPoint y: 239, distance: 260.4
click at [1032, 239] on html "Online web based iOS Simulators and Android Emulators. Run iPhone, iPad, Mobile…" at bounding box center [1169, 389] width 275 height 579
click at [1221, 617] on div at bounding box center [1167, 385] width 243 height 540
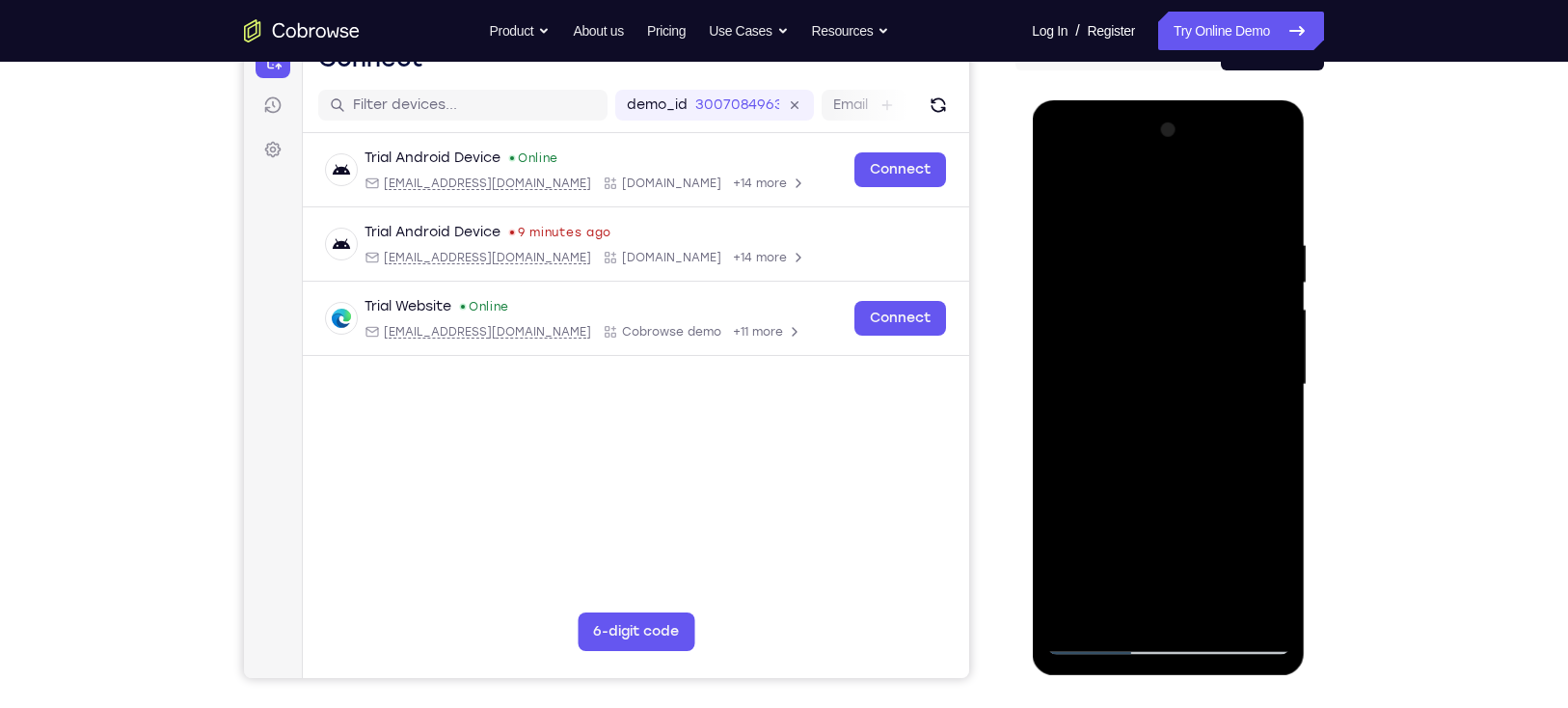
click at [1180, 361] on div at bounding box center [1167, 385] width 243 height 540
click at [1057, 190] on div at bounding box center [1167, 385] width 243 height 540
click at [1125, 357] on div at bounding box center [1167, 385] width 243 height 540
click at [1183, 324] on div at bounding box center [1167, 385] width 243 height 540
click at [1252, 323] on div at bounding box center [1167, 385] width 243 height 540
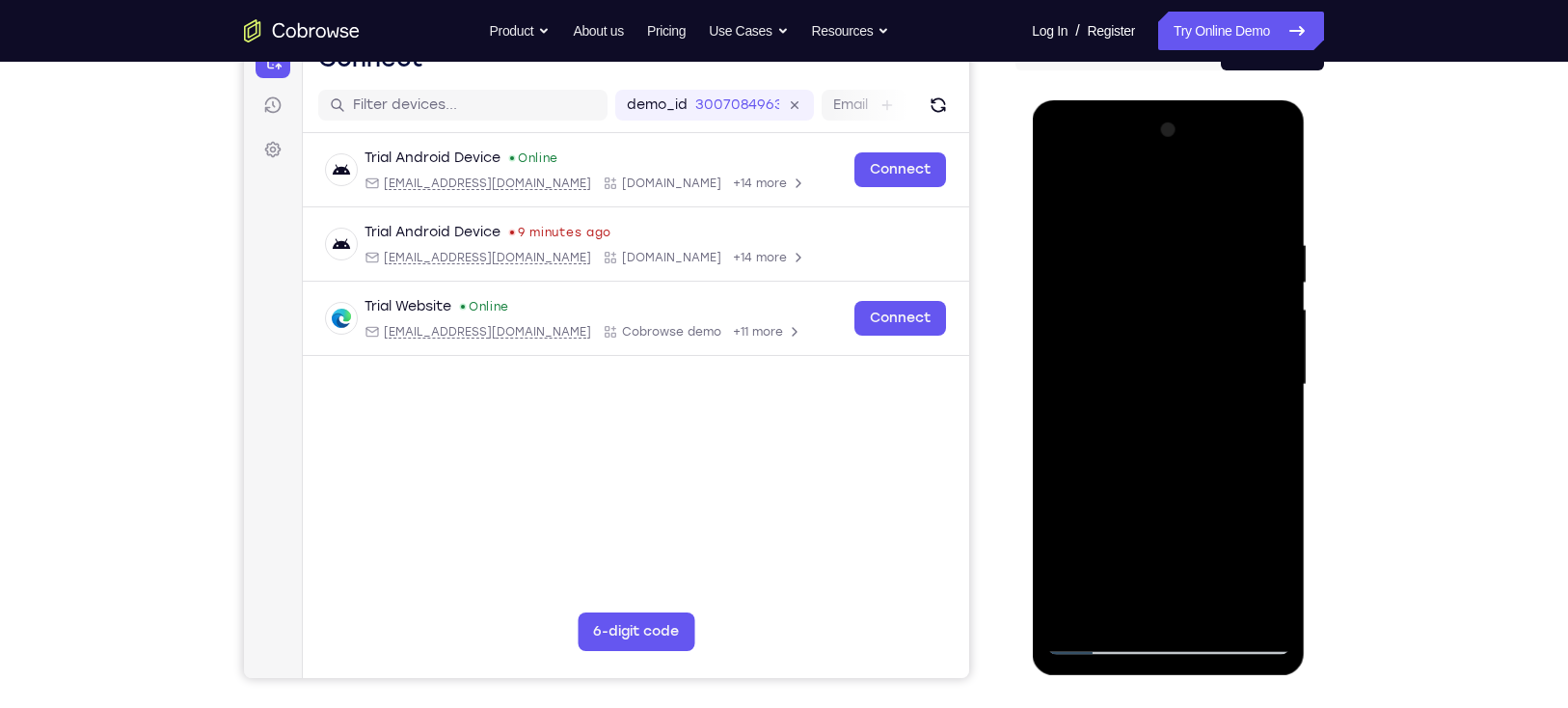
click at [1259, 439] on div at bounding box center [1167, 385] width 243 height 540
click at [1057, 199] on div at bounding box center [1167, 385] width 243 height 540
click at [1064, 188] on div at bounding box center [1167, 385] width 243 height 540
click at [1221, 609] on div at bounding box center [1167, 385] width 243 height 540
click at [1089, 639] on div at bounding box center [1167, 385] width 243 height 540
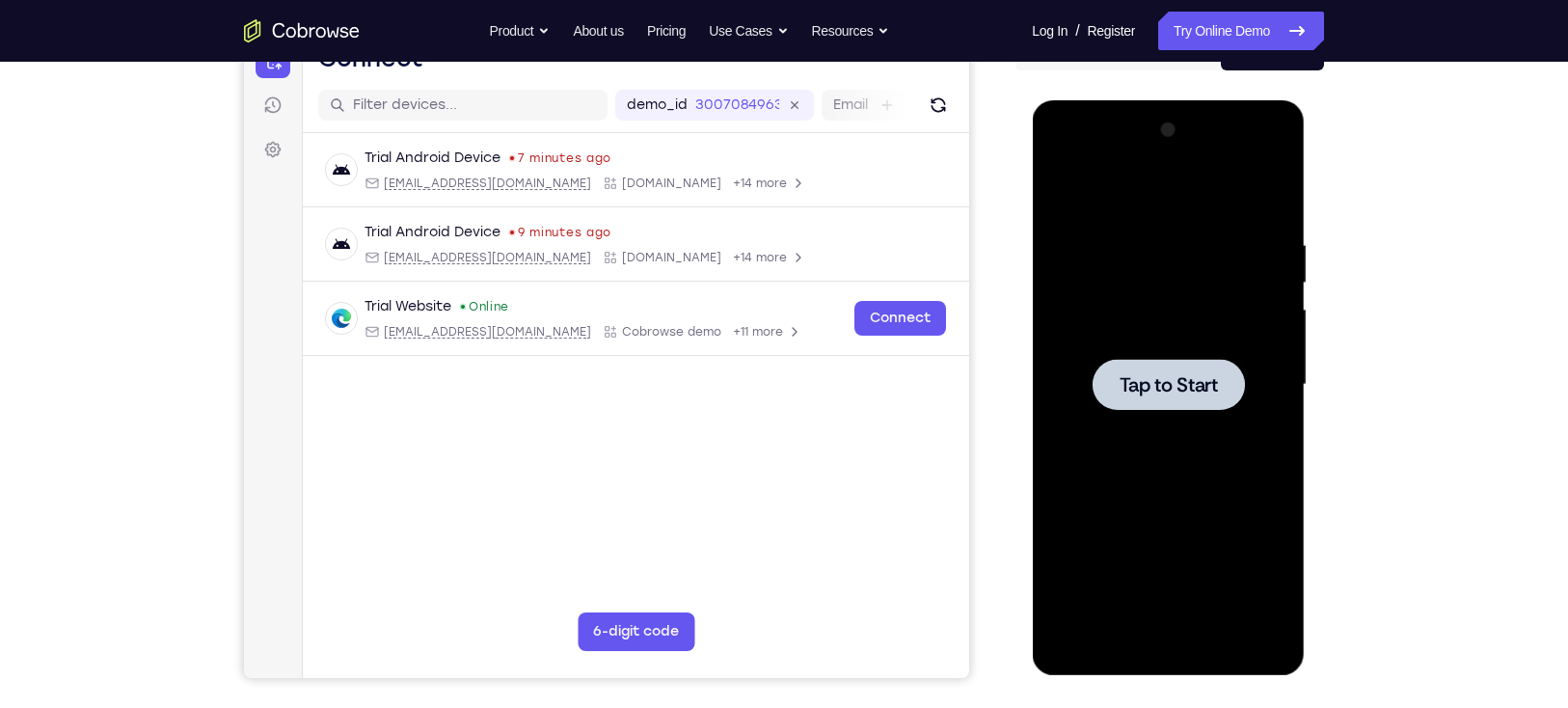
click at [1191, 360] on div at bounding box center [1167, 383] width 152 height 51
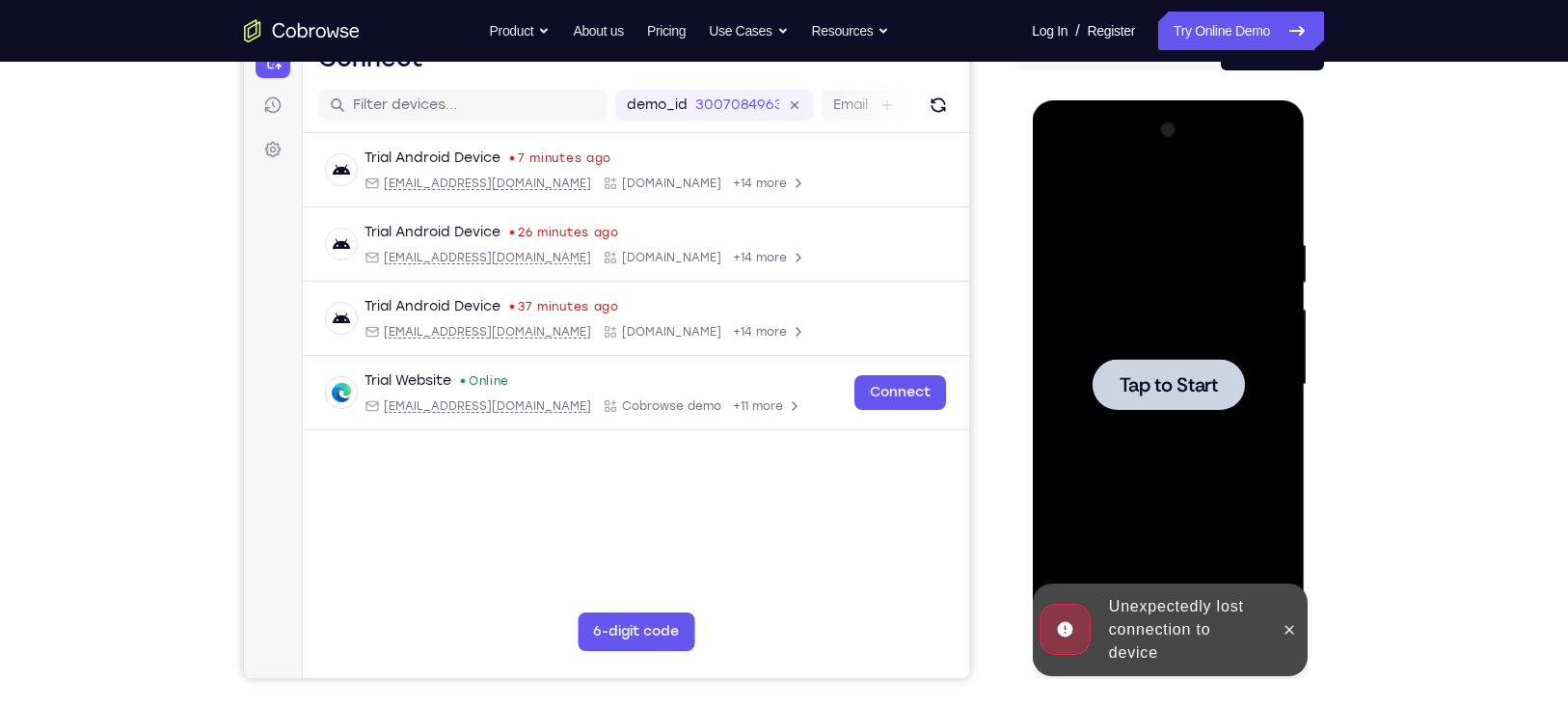
click at [1142, 375] on span "Tap to Start" at bounding box center [1167, 384] width 98 height 19
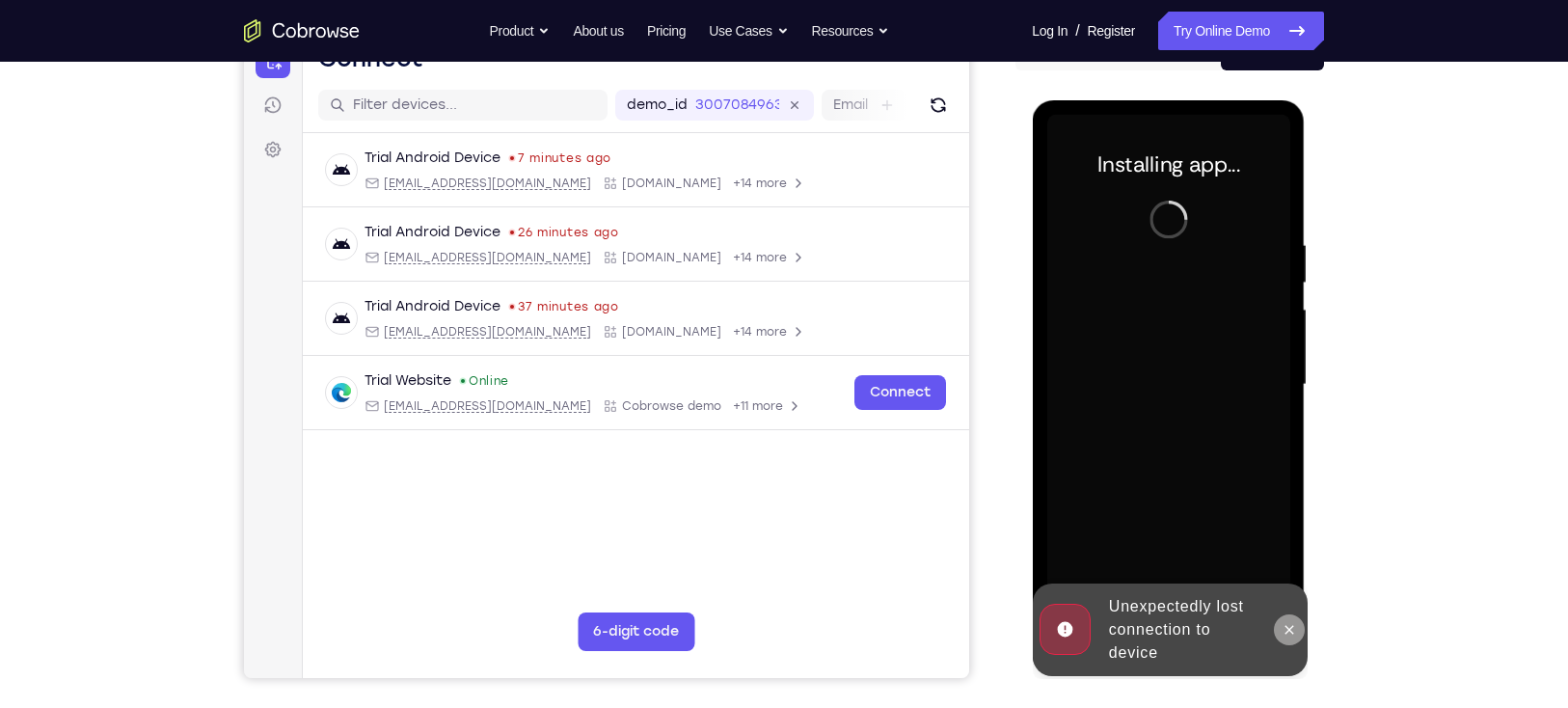
click at [1296, 636] on button at bounding box center [1288, 629] width 31 height 31
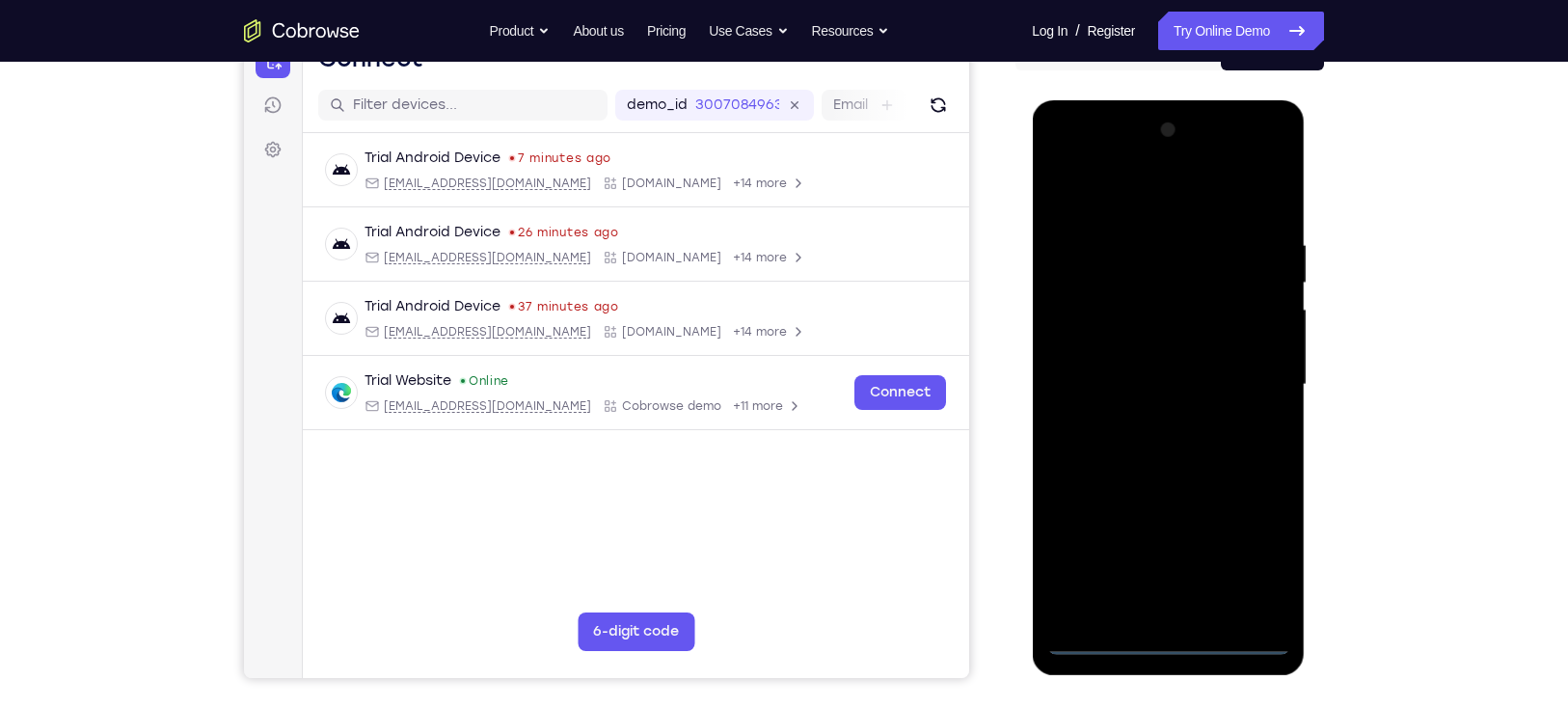
click at [1174, 642] on div at bounding box center [1167, 385] width 243 height 540
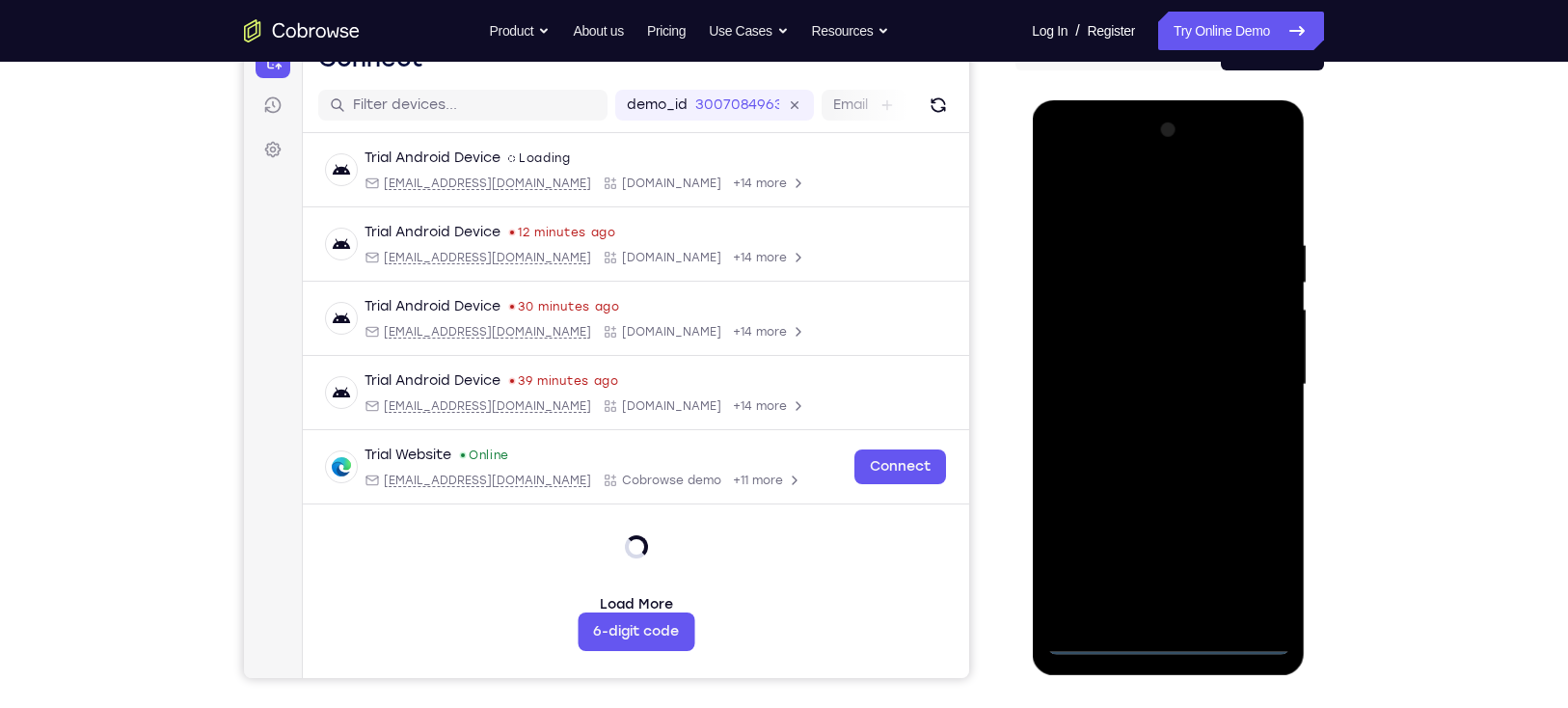
click at [1163, 645] on div at bounding box center [1167, 385] width 243 height 540
click at [1251, 561] on div at bounding box center [1167, 385] width 243 height 540
click at [1251, 557] on div at bounding box center [1167, 385] width 243 height 540
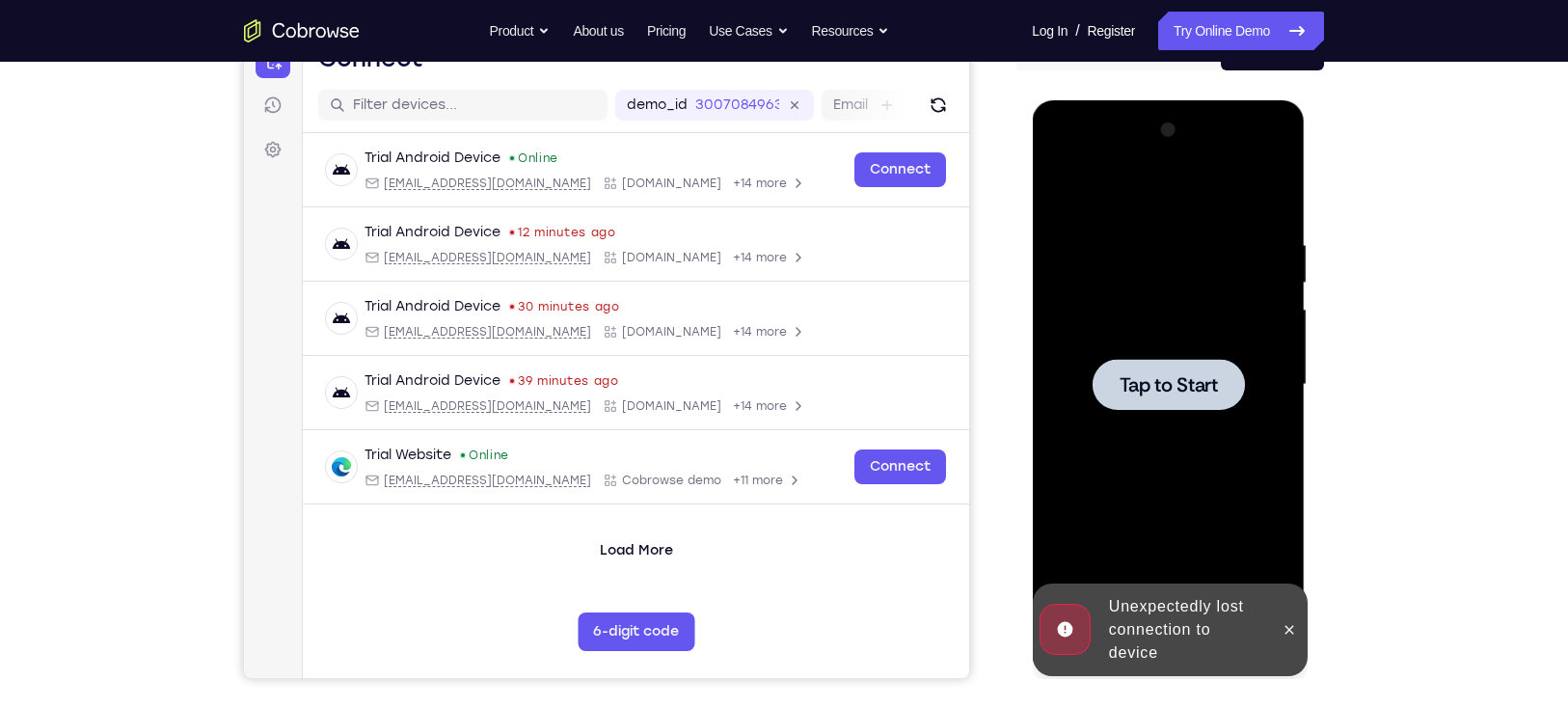
click at [1189, 394] on span "Tap to Start" at bounding box center [1167, 384] width 98 height 19
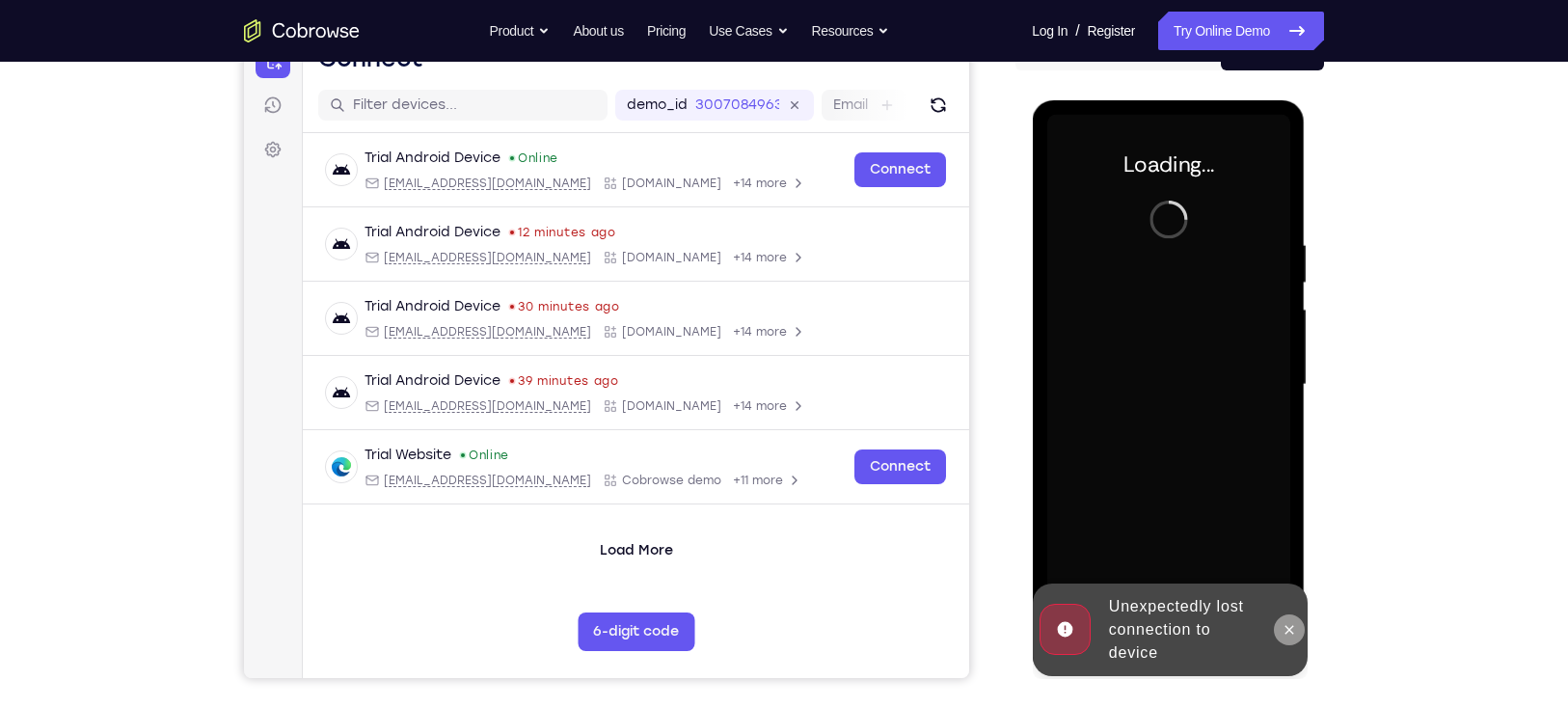
click at [1292, 620] on button at bounding box center [1288, 629] width 31 height 31
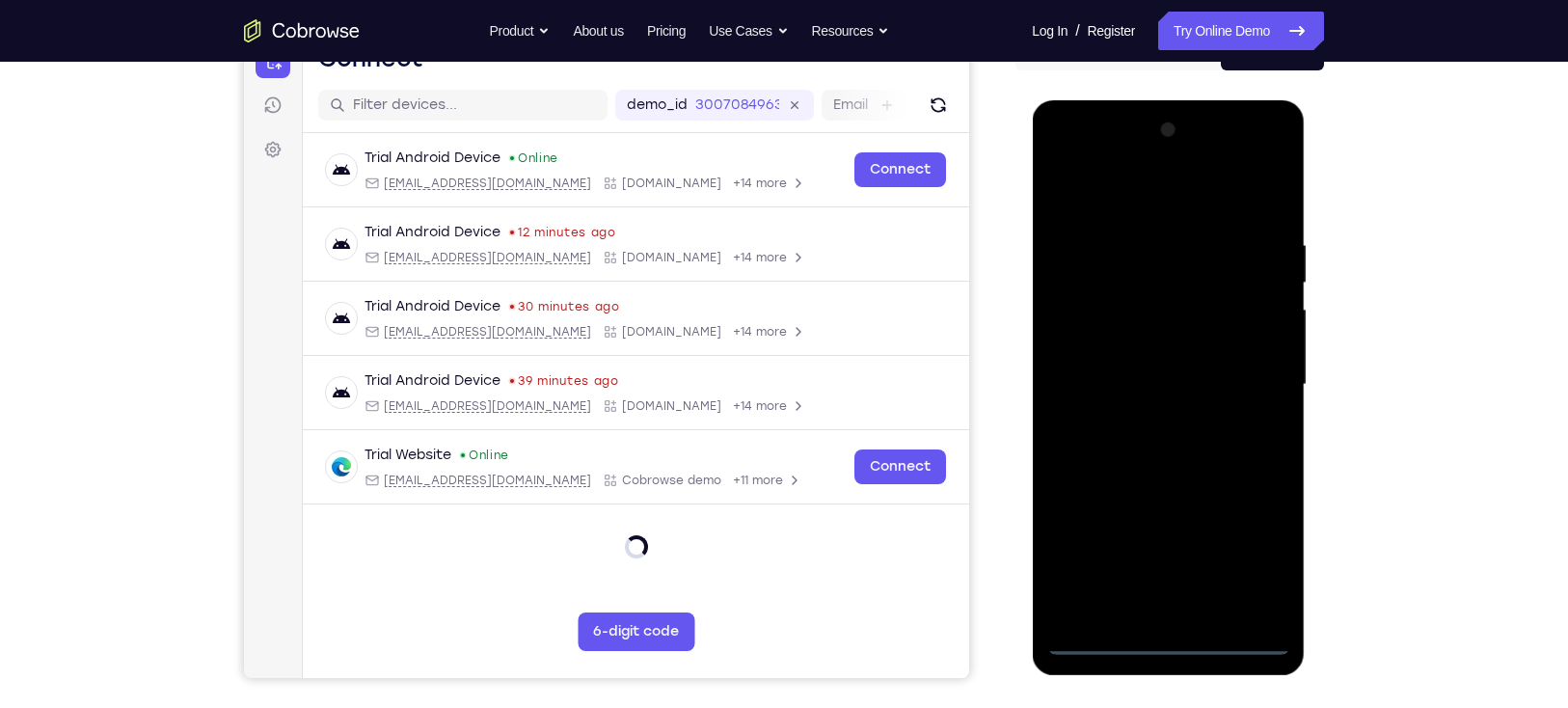
click at [1168, 638] on div at bounding box center [1167, 385] width 243 height 540
click at [1159, 637] on div at bounding box center [1167, 385] width 243 height 540
click at [1249, 552] on div at bounding box center [1167, 385] width 243 height 540
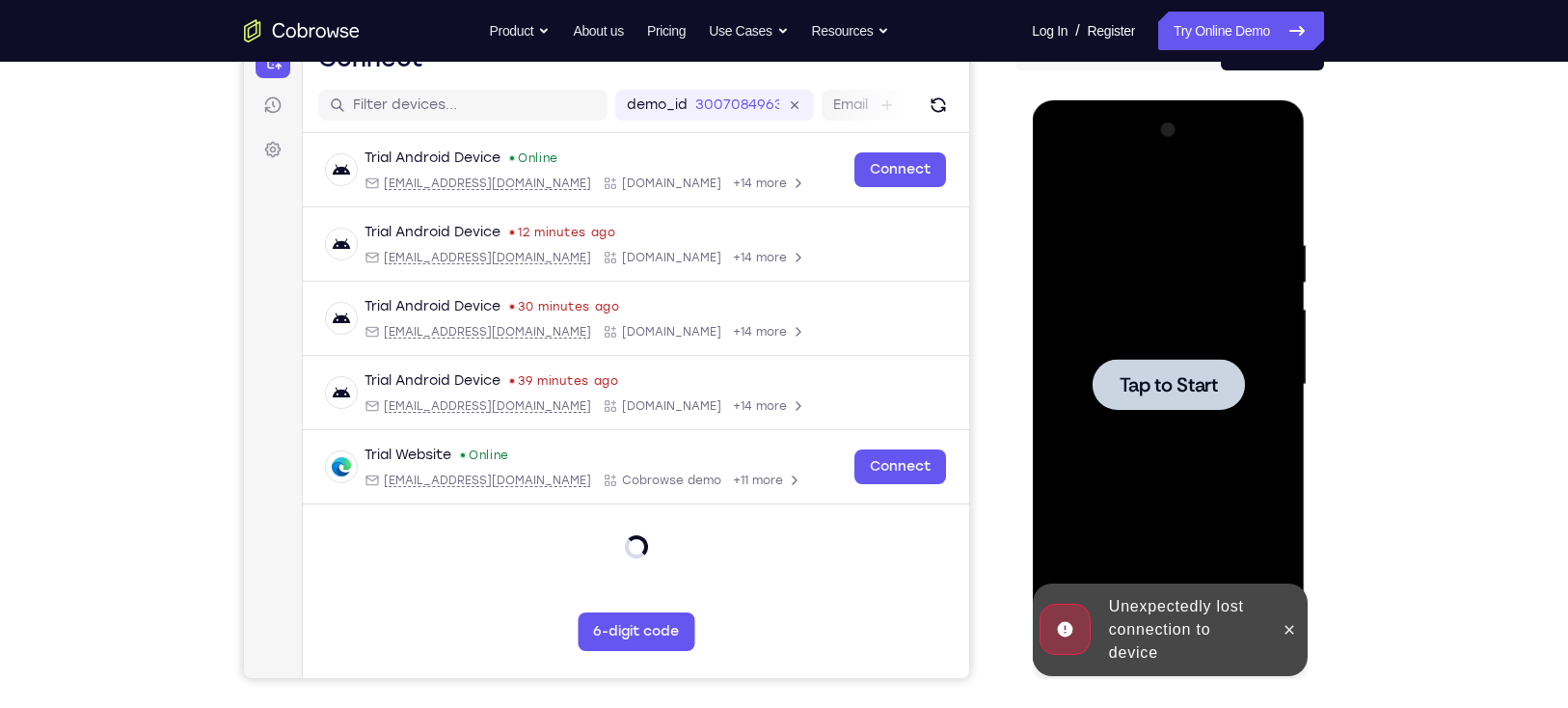
click at [1174, 365] on div at bounding box center [1167, 383] width 152 height 51
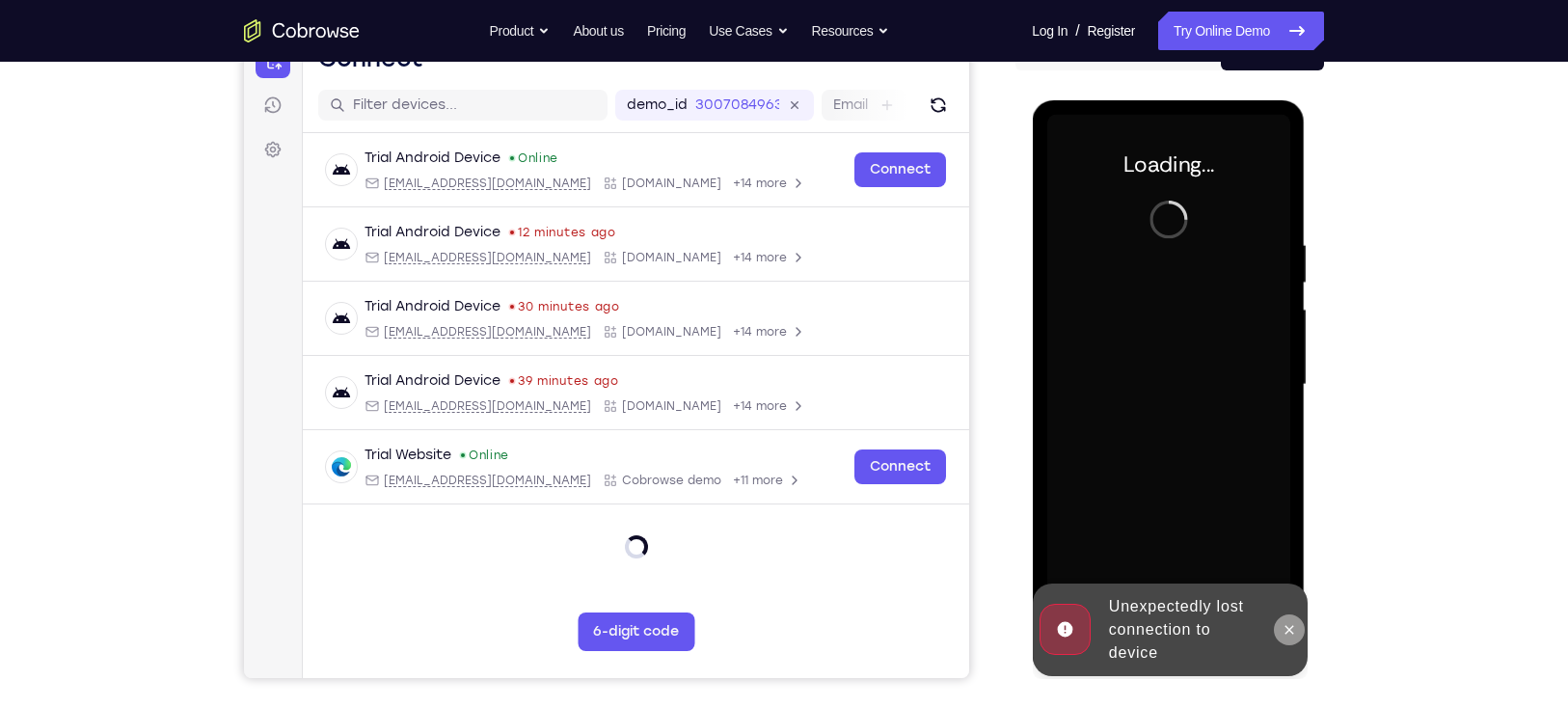
click at [1289, 622] on icon at bounding box center [1288, 630] width 16 height 16
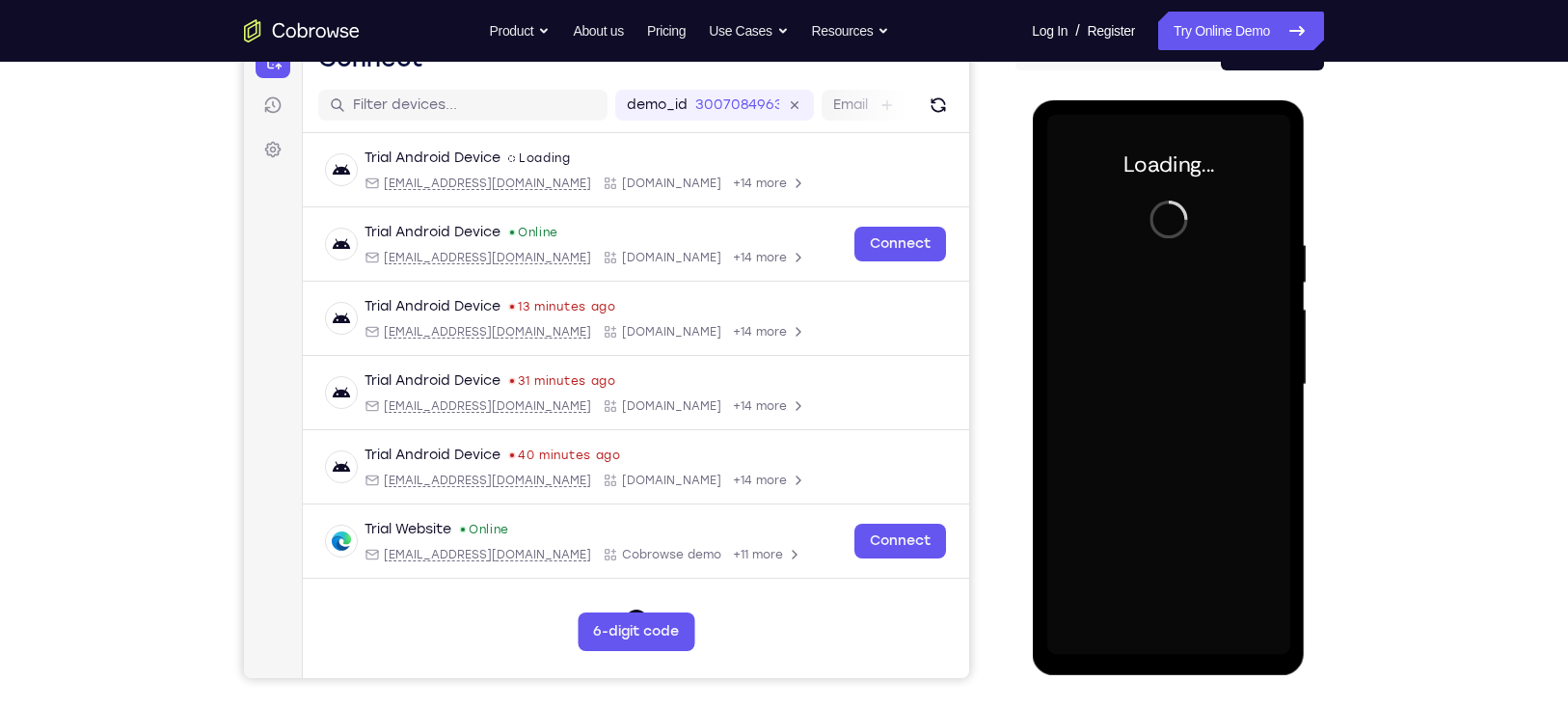
click at [1192, 505] on div at bounding box center [1167, 385] width 243 height 540
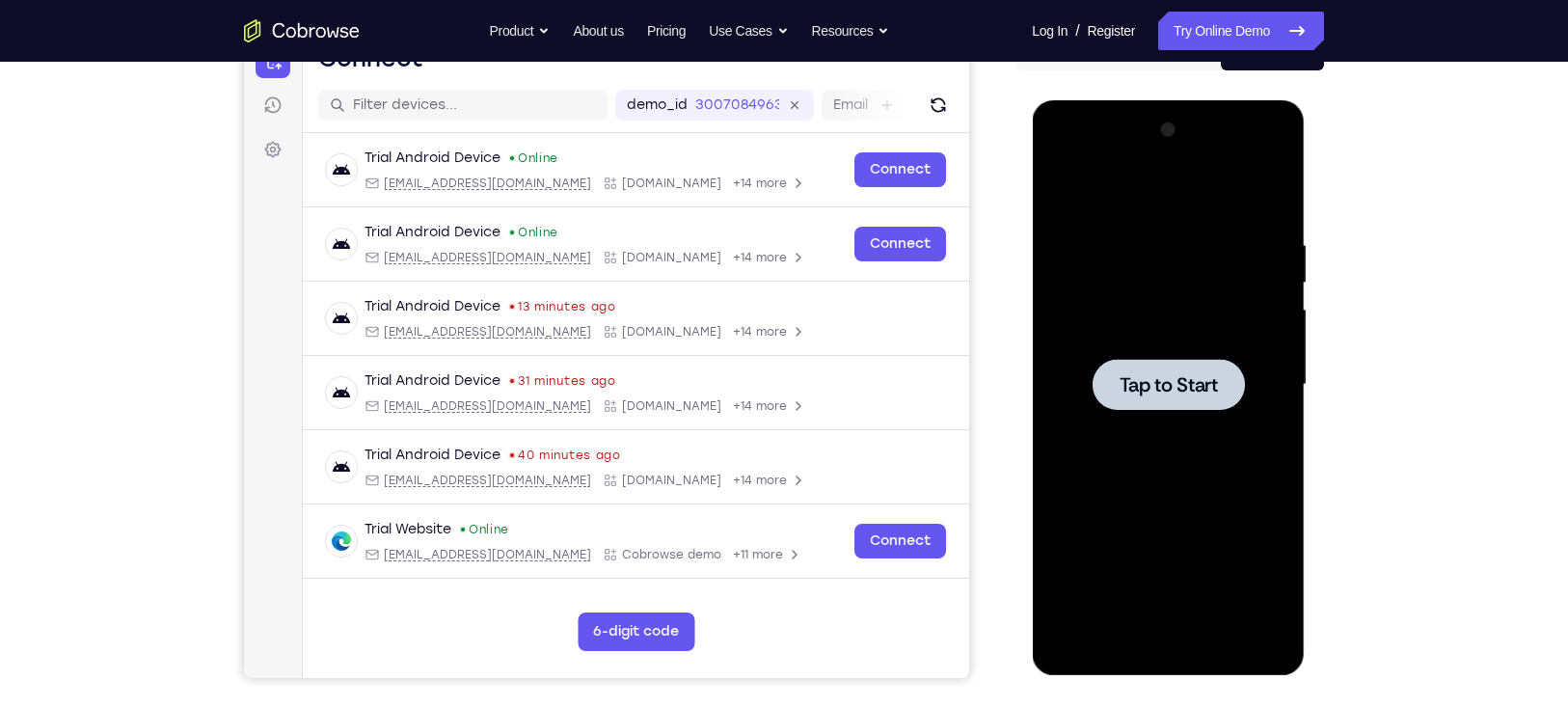
click at [1143, 389] on span "Tap to Start" at bounding box center [1167, 384] width 98 height 19
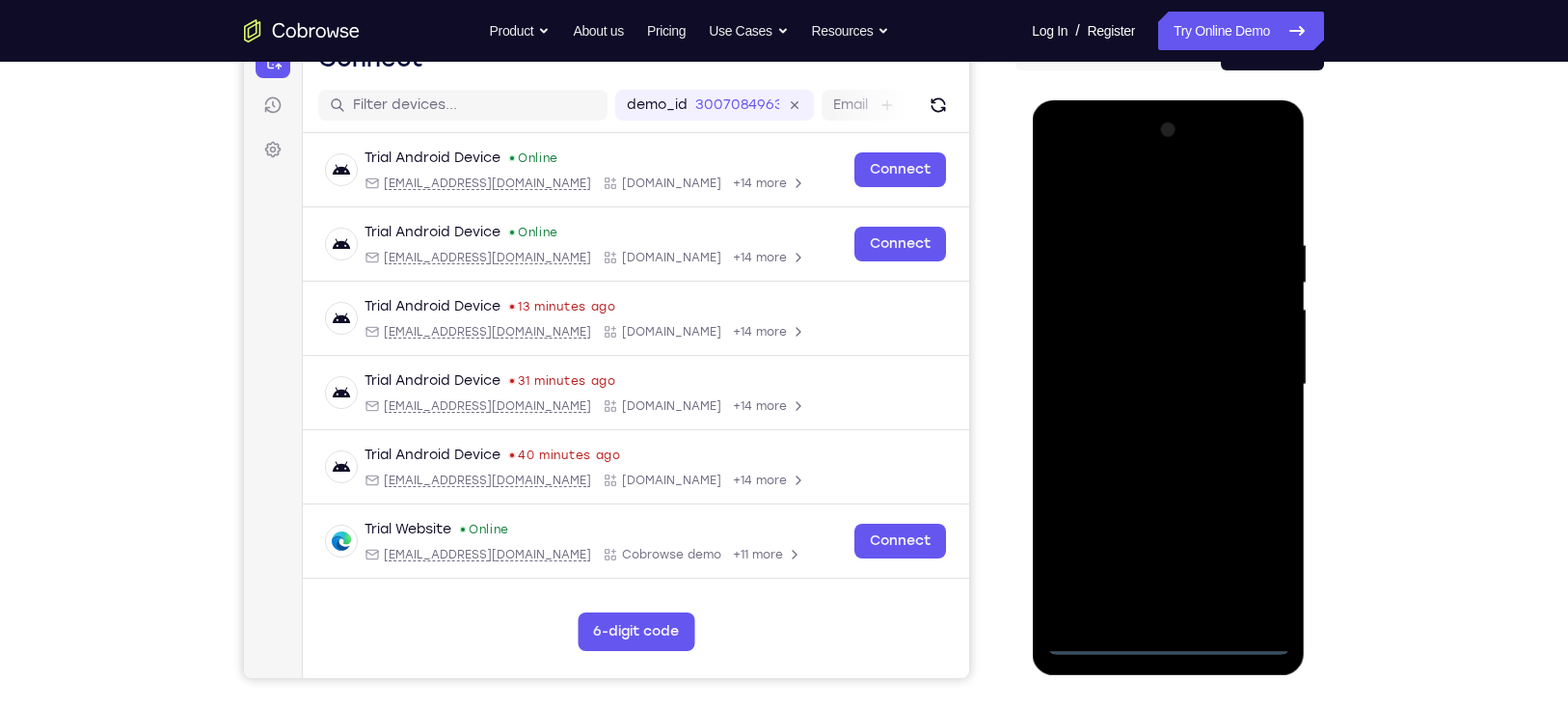
click at [1168, 641] on div at bounding box center [1167, 385] width 243 height 540
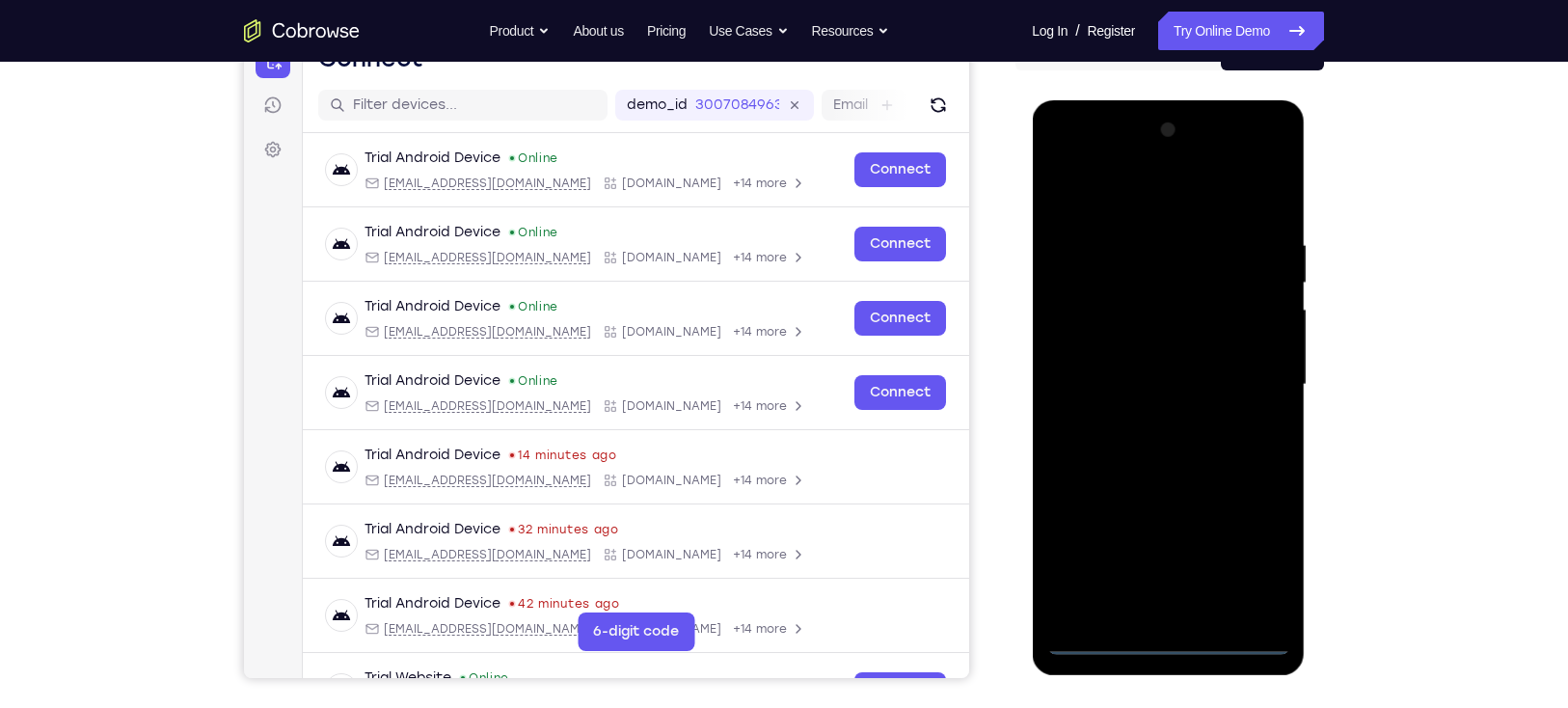
click at [1245, 558] on div at bounding box center [1167, 385] width 243 height 540
click at [1106, 186] on div at bounding box center [1167, 385] width 243 height 540
click at [1243, 373] on div at bounding box center [1167, 385] width 243 height 540
click at [1146, 418] on div at bounding box center [1167, 385] width 243 height 540
click at [1160, 478] on div at bounding box center [1167, 385] width 243 height 540
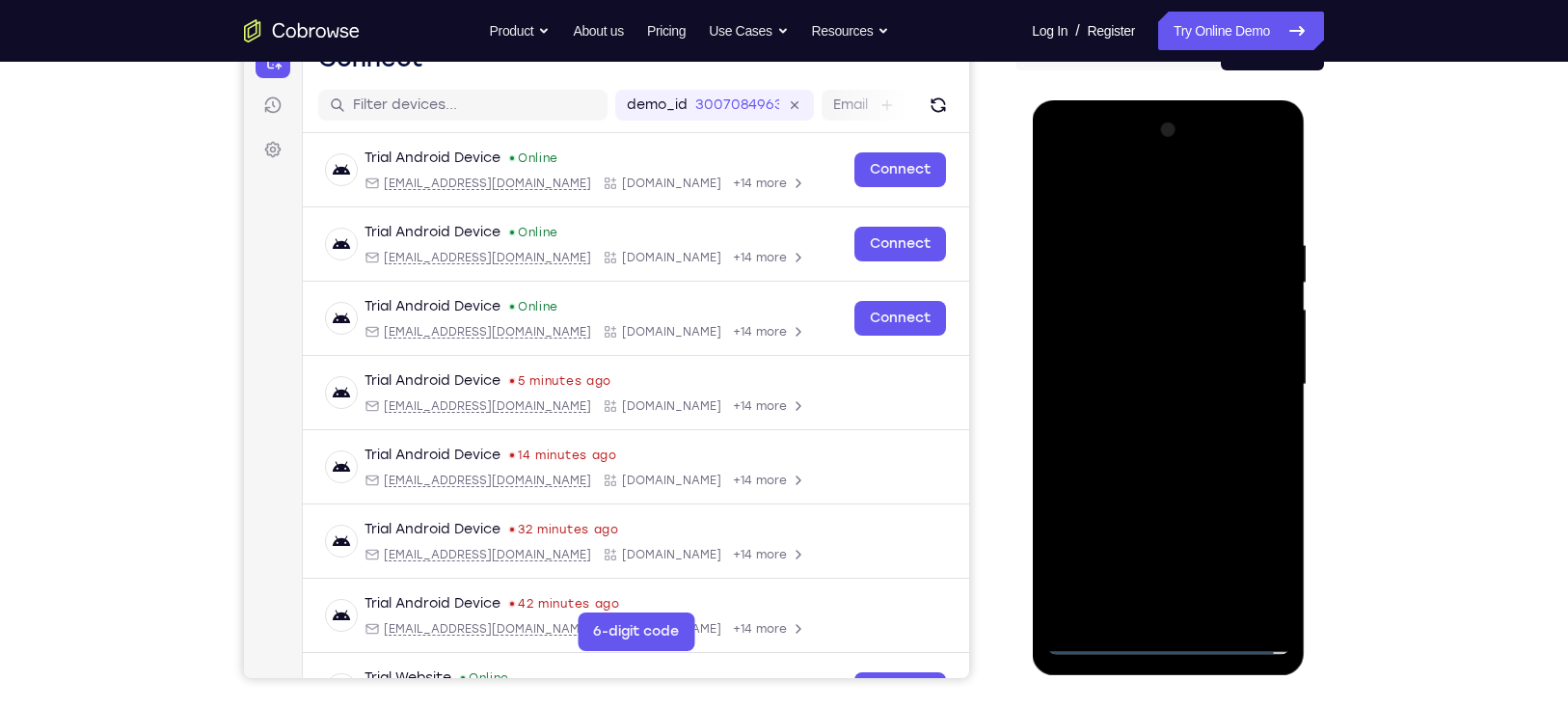
click at [1119, 295] on div at bounding box center [1167, 385] width 243 height 540
click at [1139, 331] on div at bounding box center [1167, 385] width 243 height 540
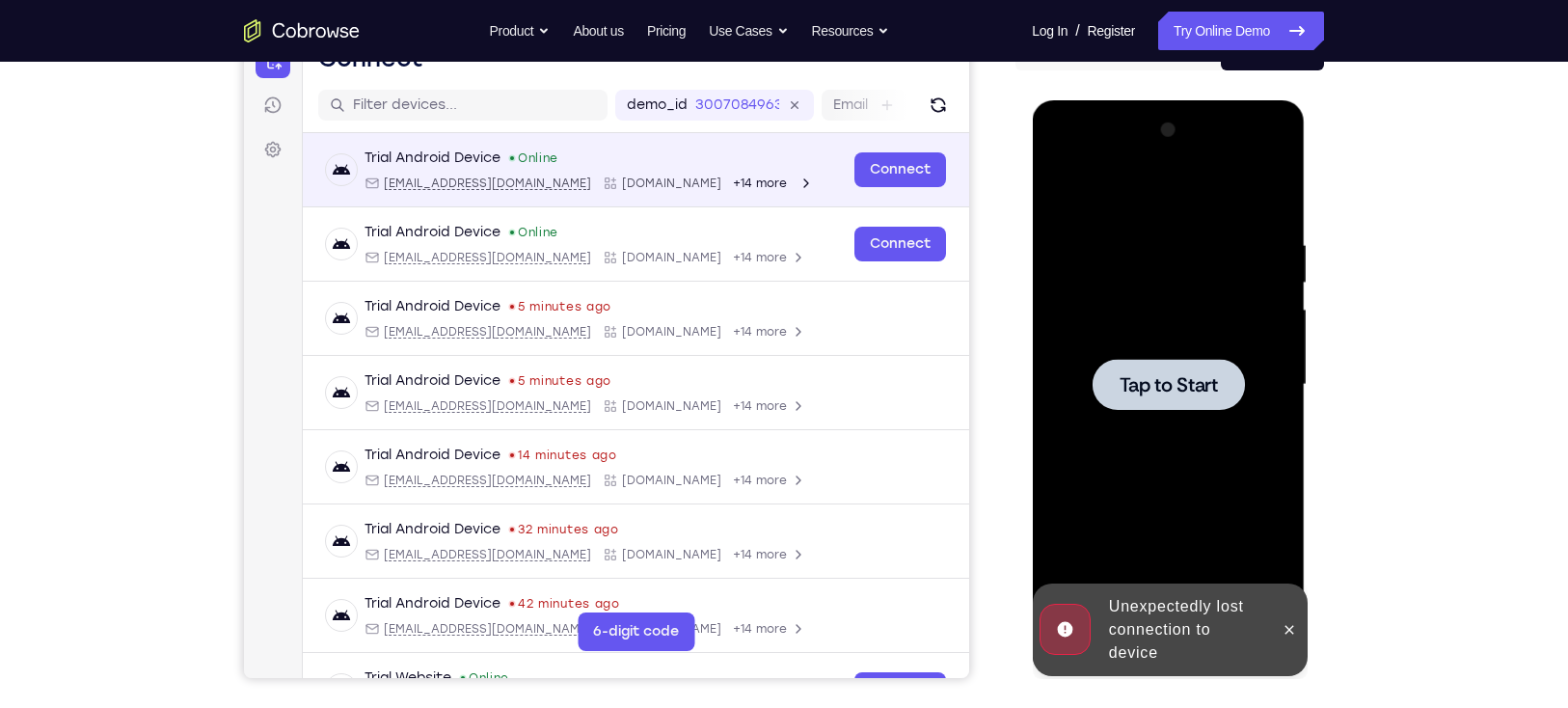
scroll to position [0, 0]
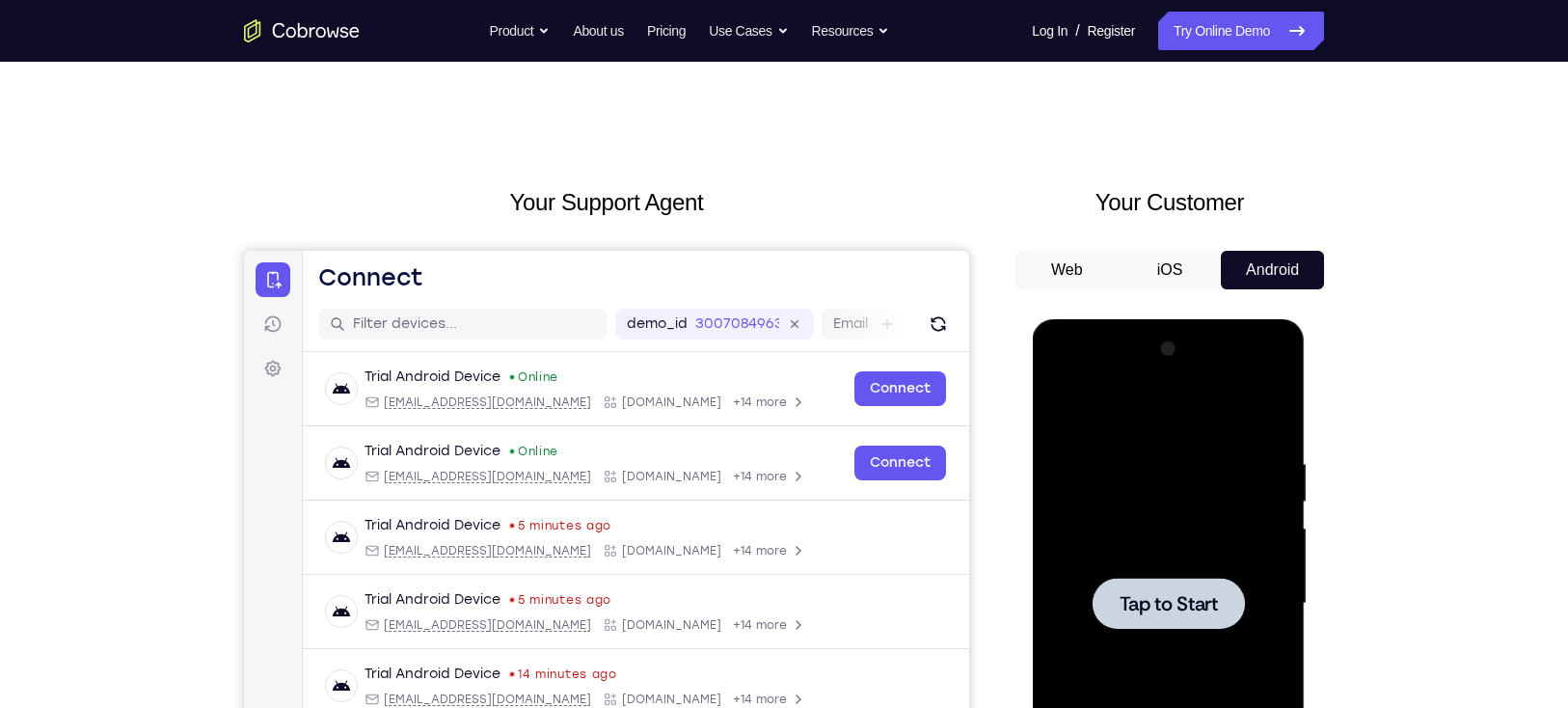
click at [396, 183] on div "Your Support Agent Your Customer Web iOS Android Next Steps We’d be happy to gi…" at bounding box center [784, 697] width 1234 height 1272
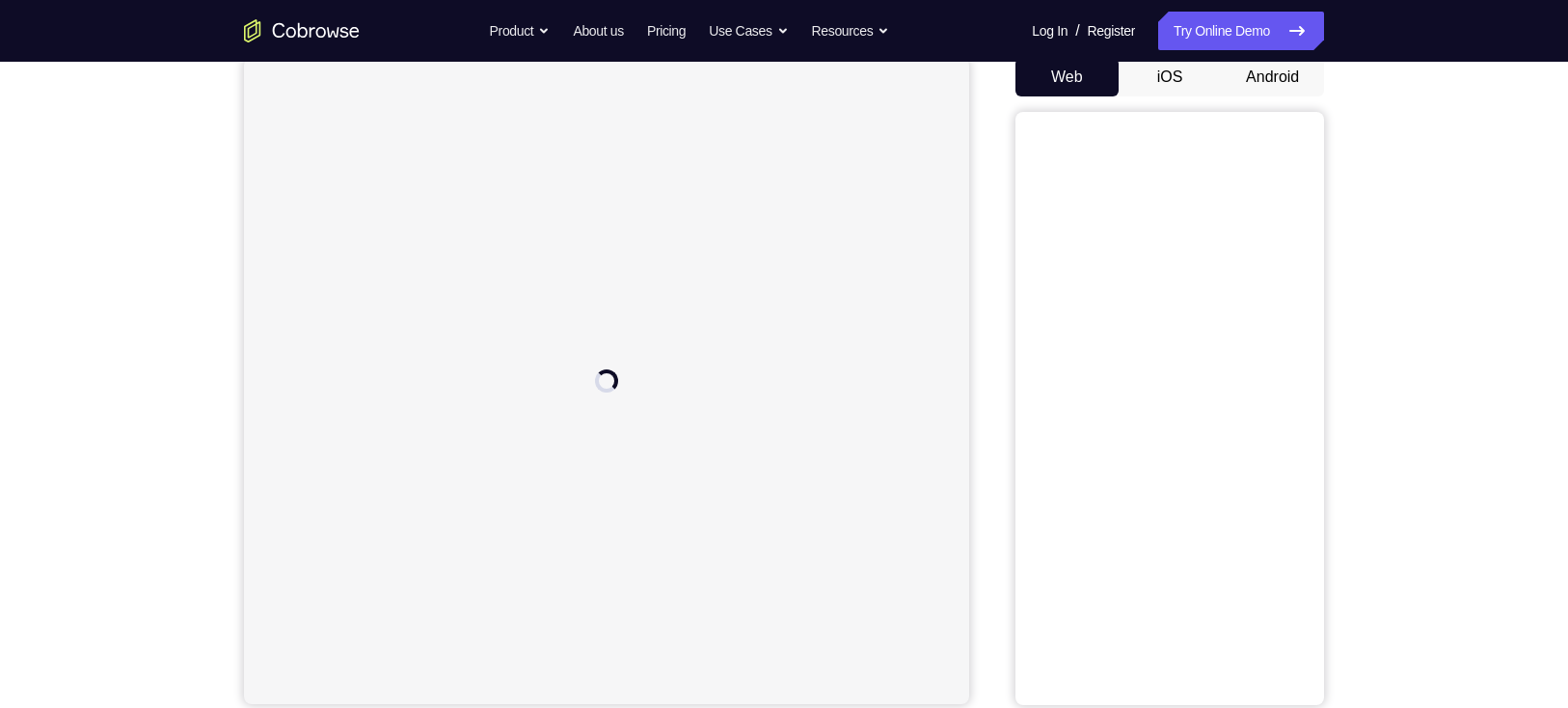
scroll to position [201, 0]
click at [1255, 70] on button "Android" at bounding box center [1272, 69] width 103 height 39
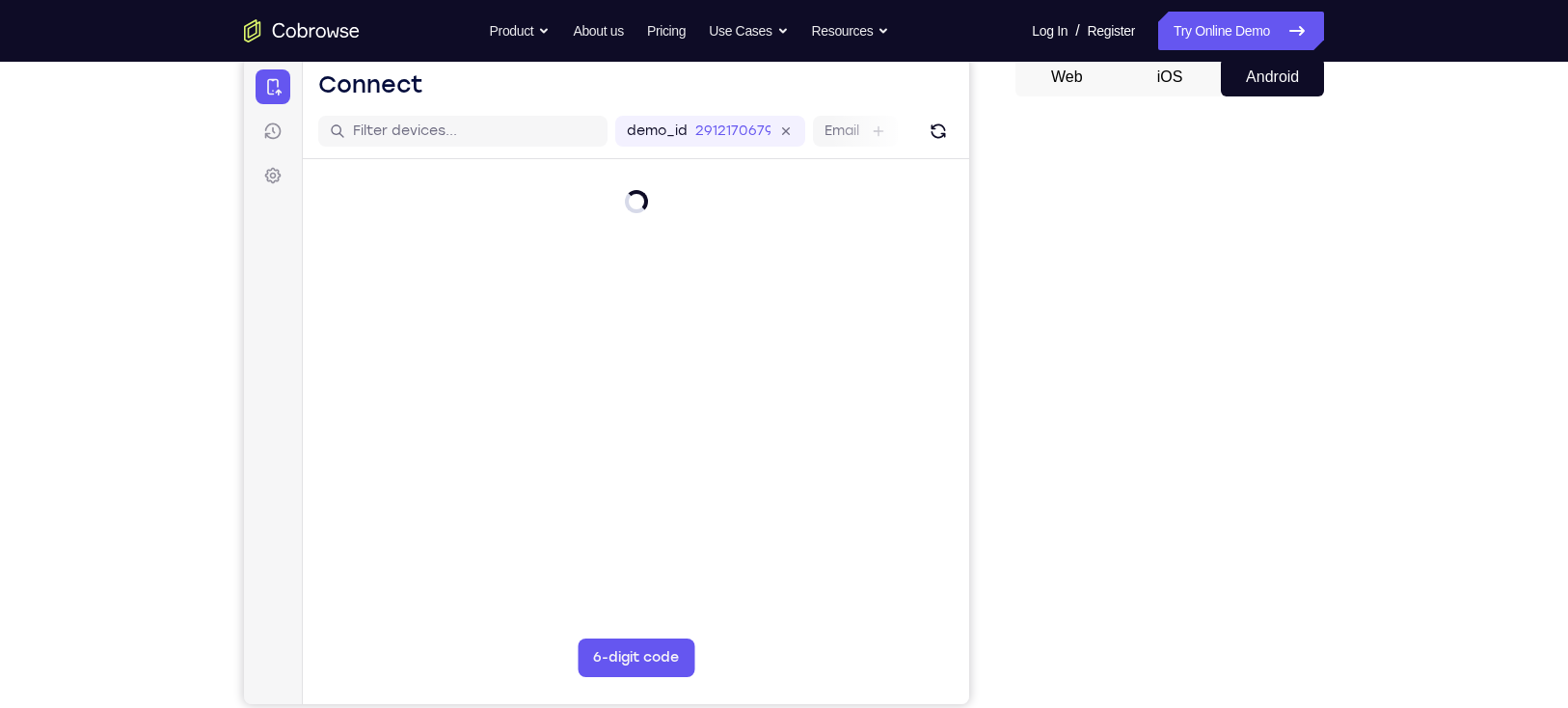
scroll to position [221, 0]
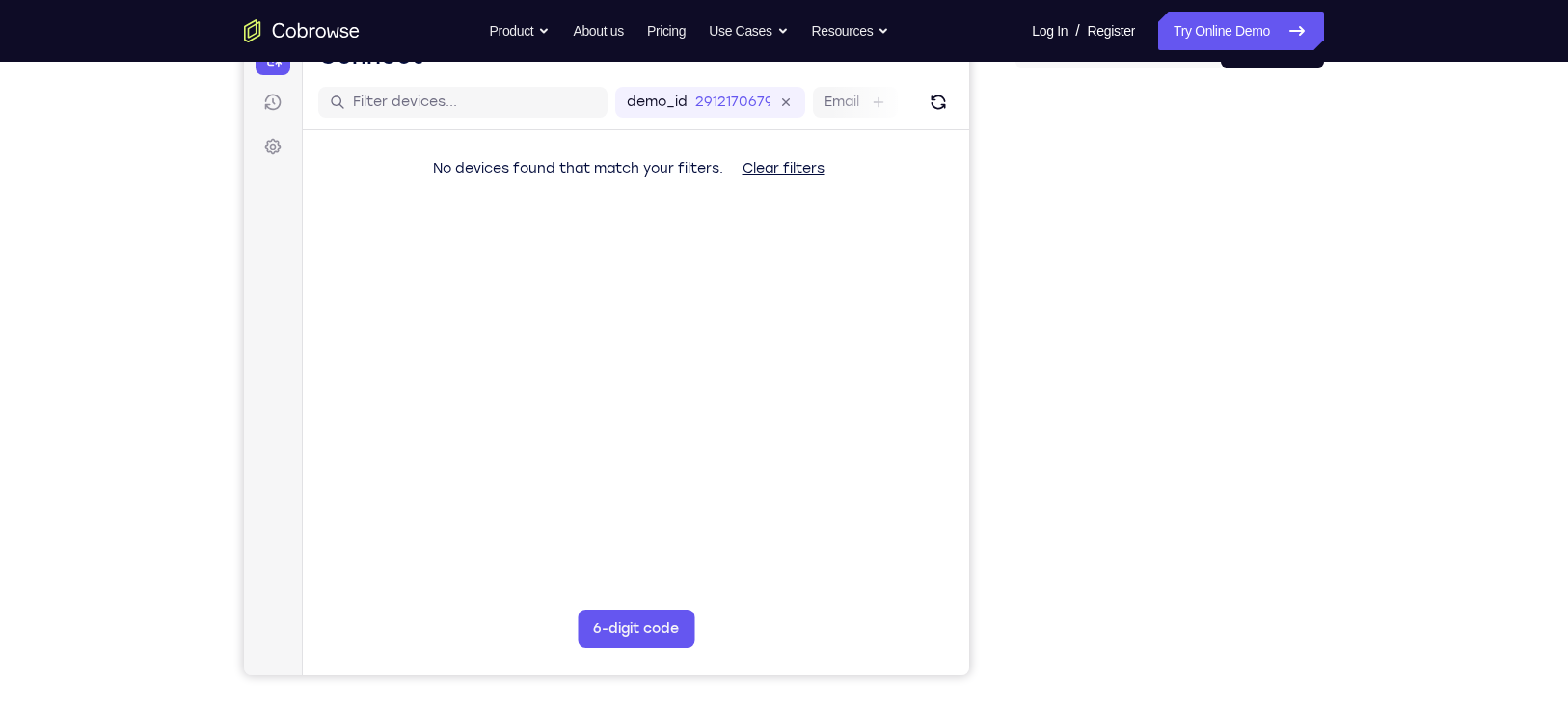
click at [1432, 301] on div "Your Support Agent Your Customer Web iOS Android Next Steps We’d be happy to gi…" at bounding box center [784, 476] width 1568 height 1272
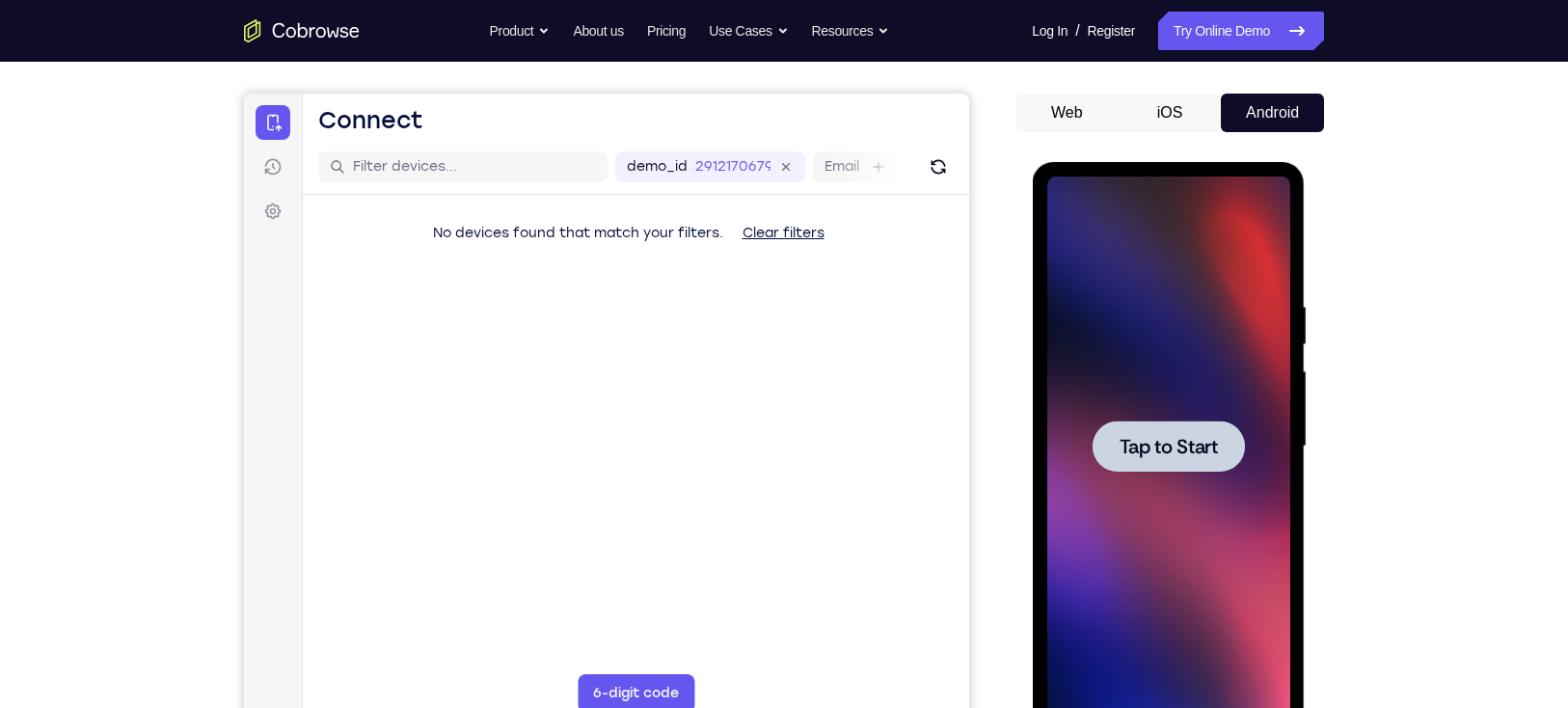
scroll to position [0, 0]
click at [1154, 450] on span "Tap to Start" at bounding box center [1167, 446] width 98 height 19
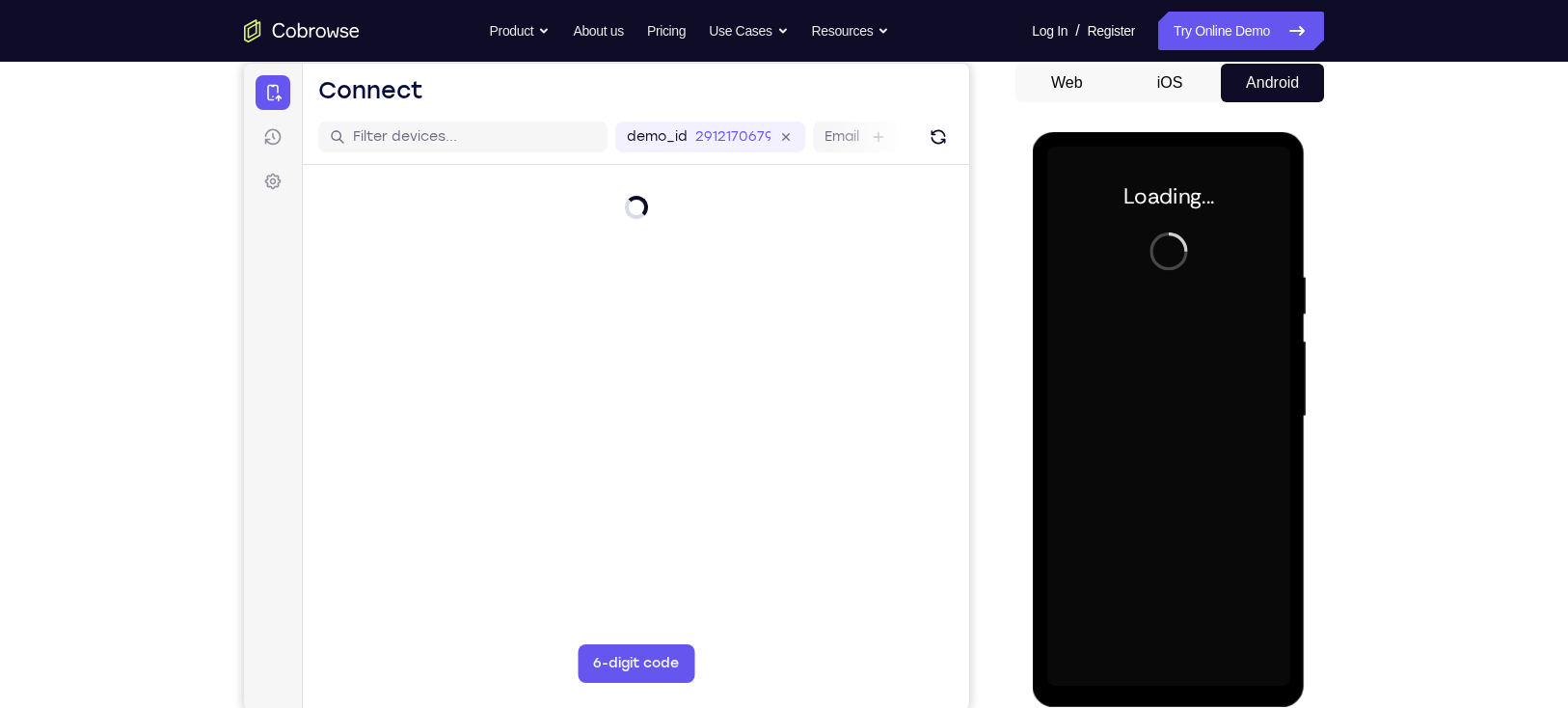
scroll to position [212, 0]
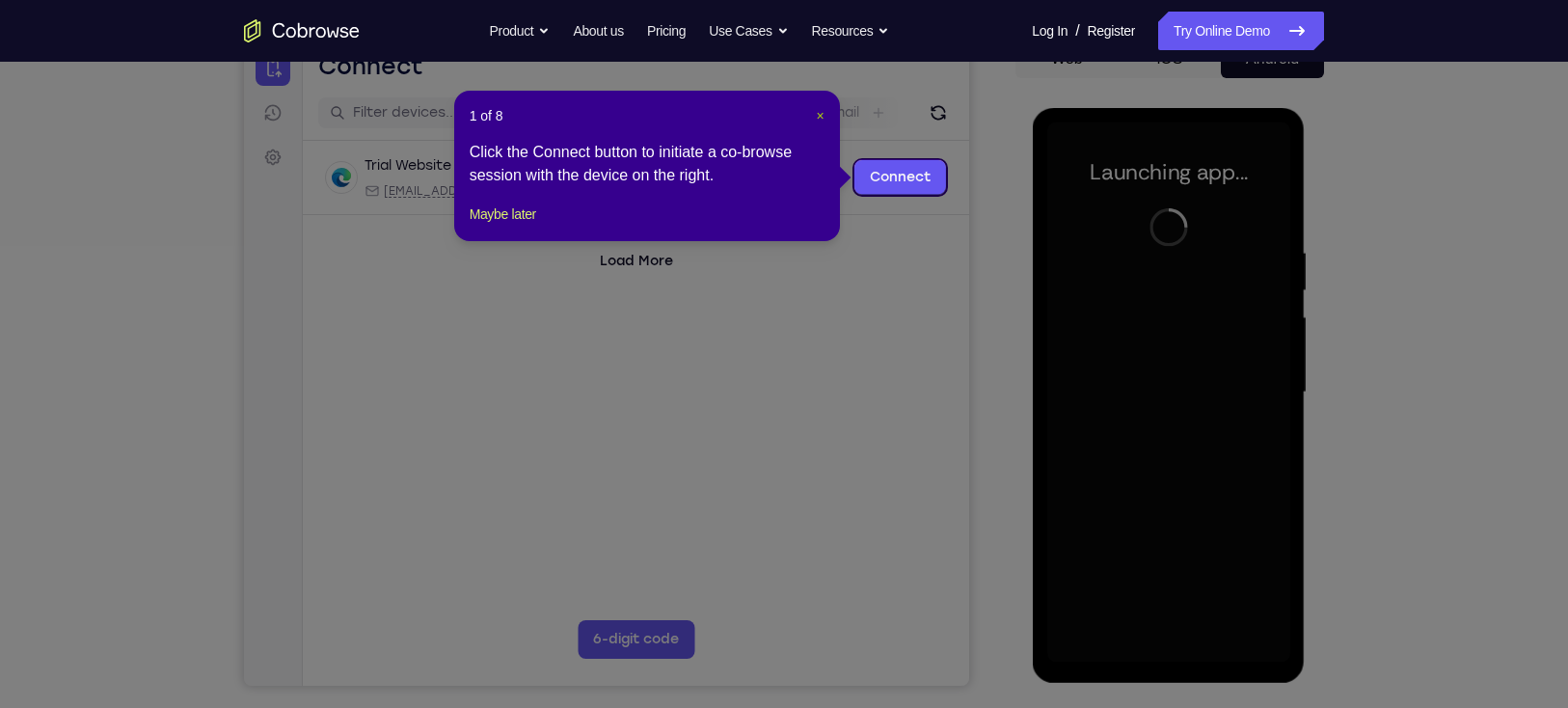
click at [816, 114] on span "×" at bounding box center [819, 116] width 8 height 16
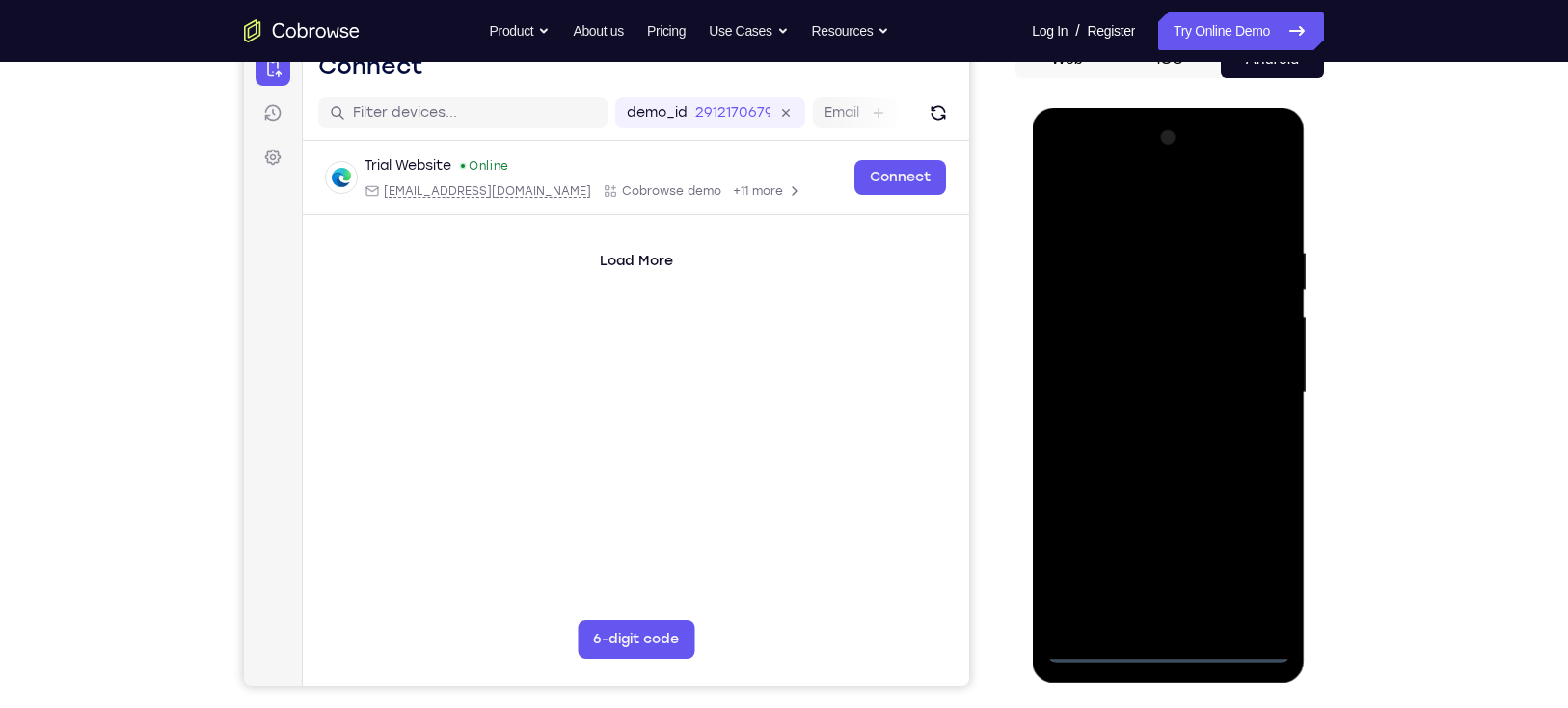
click at [1172, 653] on div at bounding box center [1167, 392] width 243 height 540
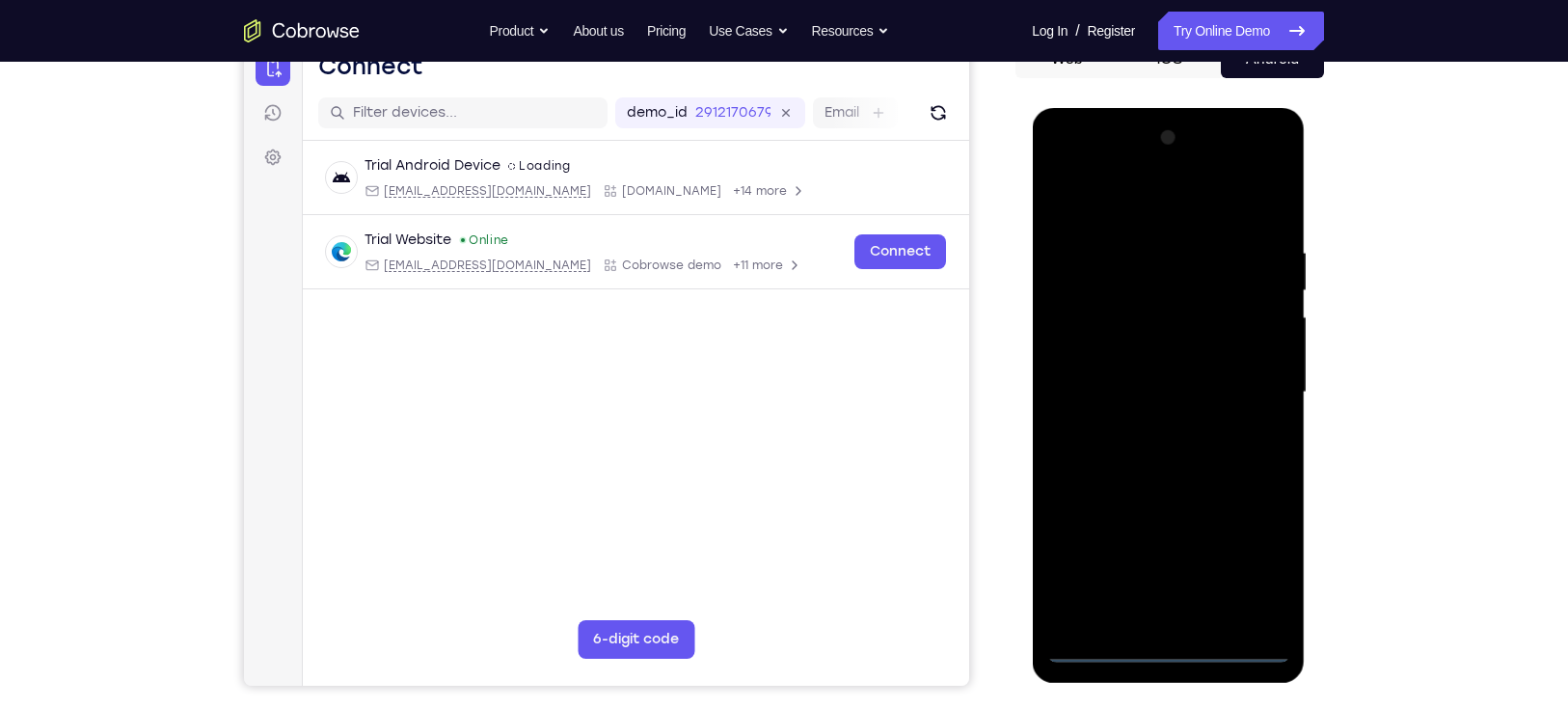
click at [1166, 646] on div at bounding box center [1167, 392] width 243 height 540
click at [1262, 563] on div at bounding box center [1167, 392] width 243 height 540
click at [1130, 202] on div at bounding box center [1167, 392] width 243 height 540
click at [1246, 386] on div at bounding box center [1167, 392] width 243 height 540
click at [1143, 425] on div at bounding box center [1167, 392] width 243 height 540
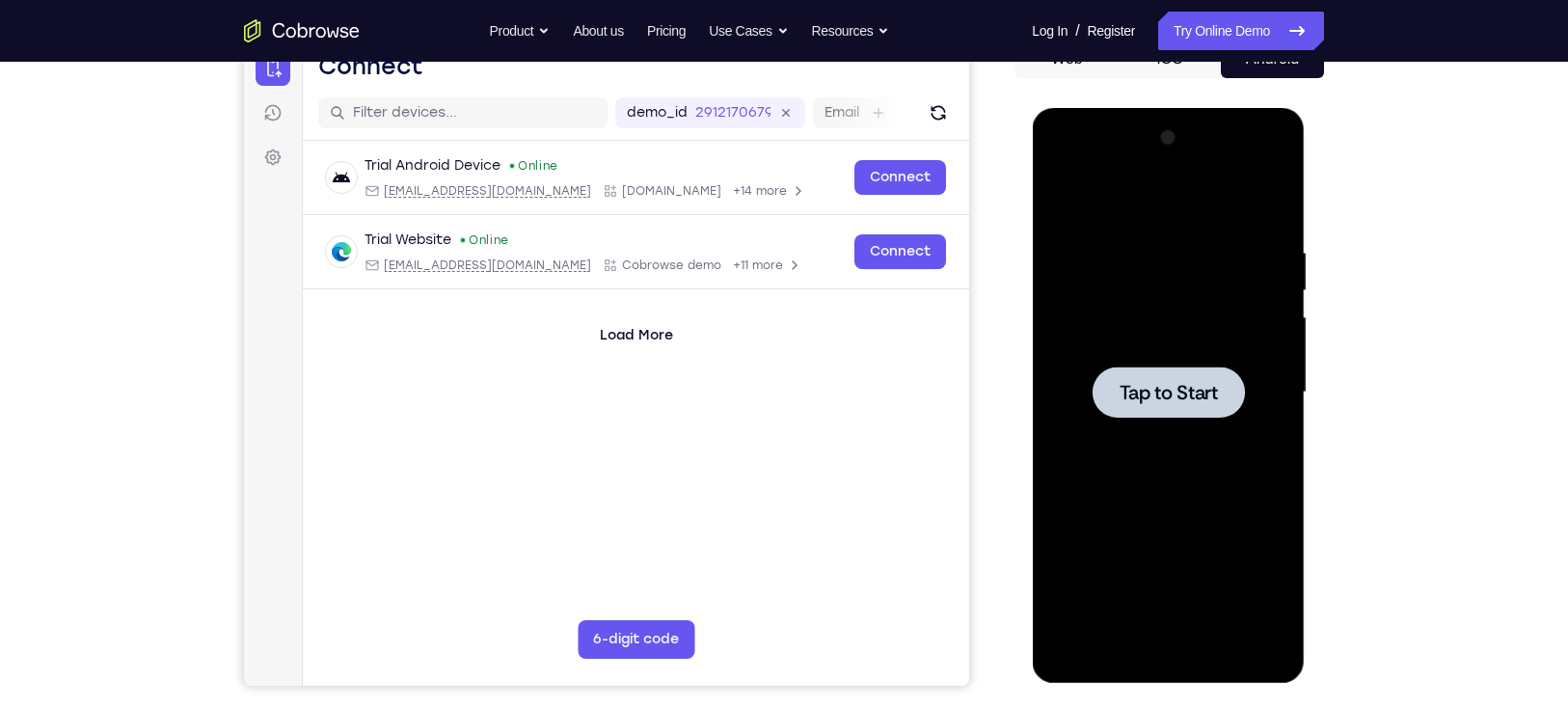
click at [1175, 401] on span "Tap to Start" at bounding box center [1167, 391] width 98 height 19
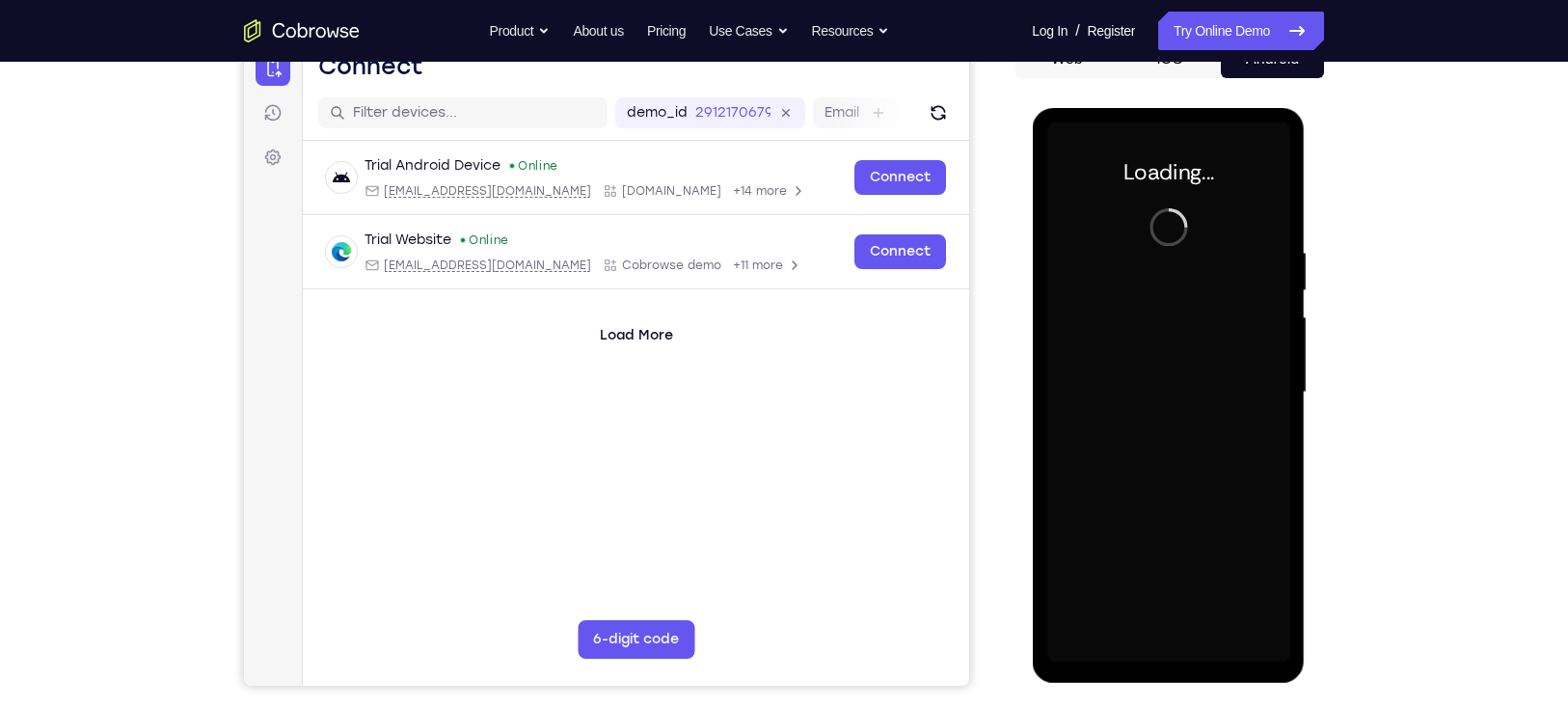
click at [1505, 570] on div "Your Support Agent Your Customer Web iOS Android Next Steps We’d be happy to gi…" at bounding box center [784, 487] width 1568 height 1272
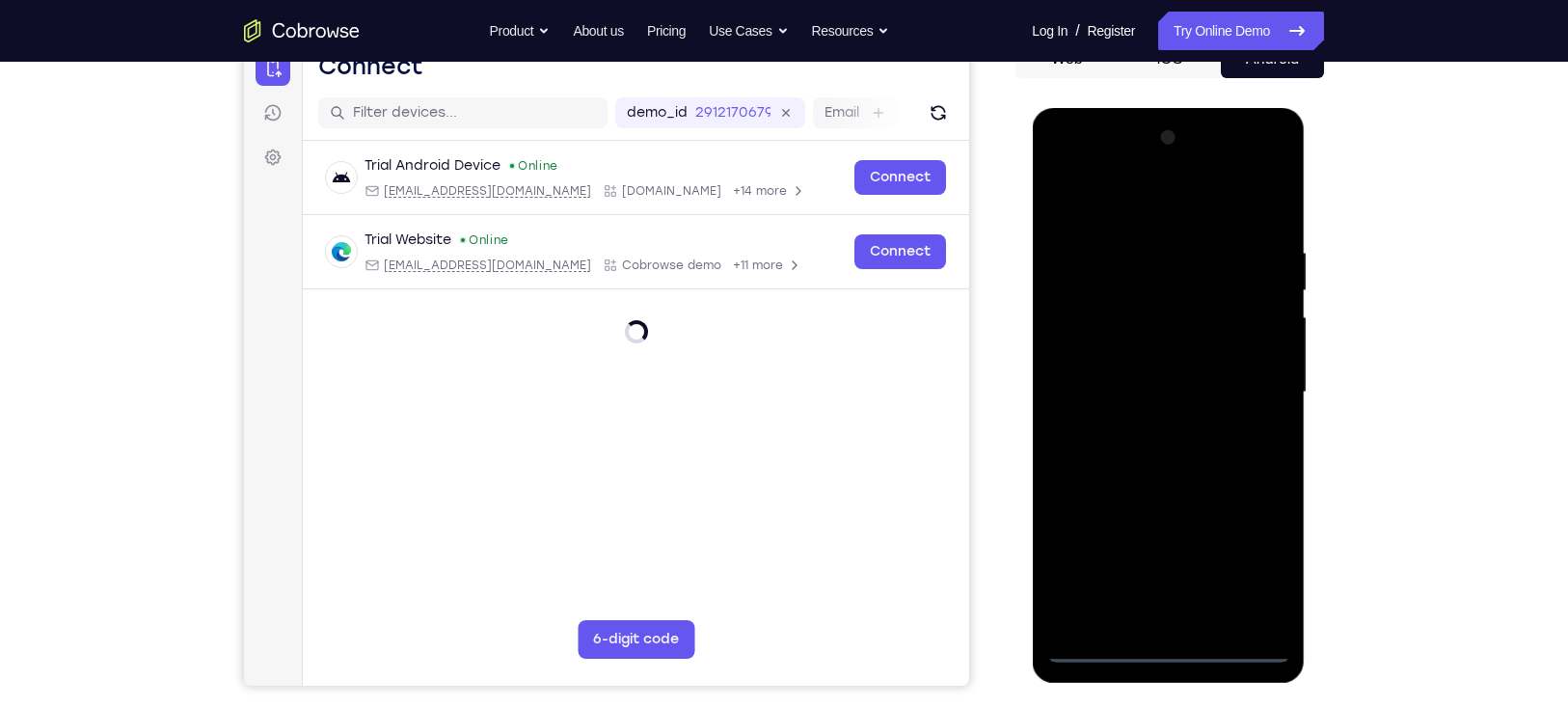
click at [1169, 648] on div at bounding box center [1167, 392] width 243 height 540
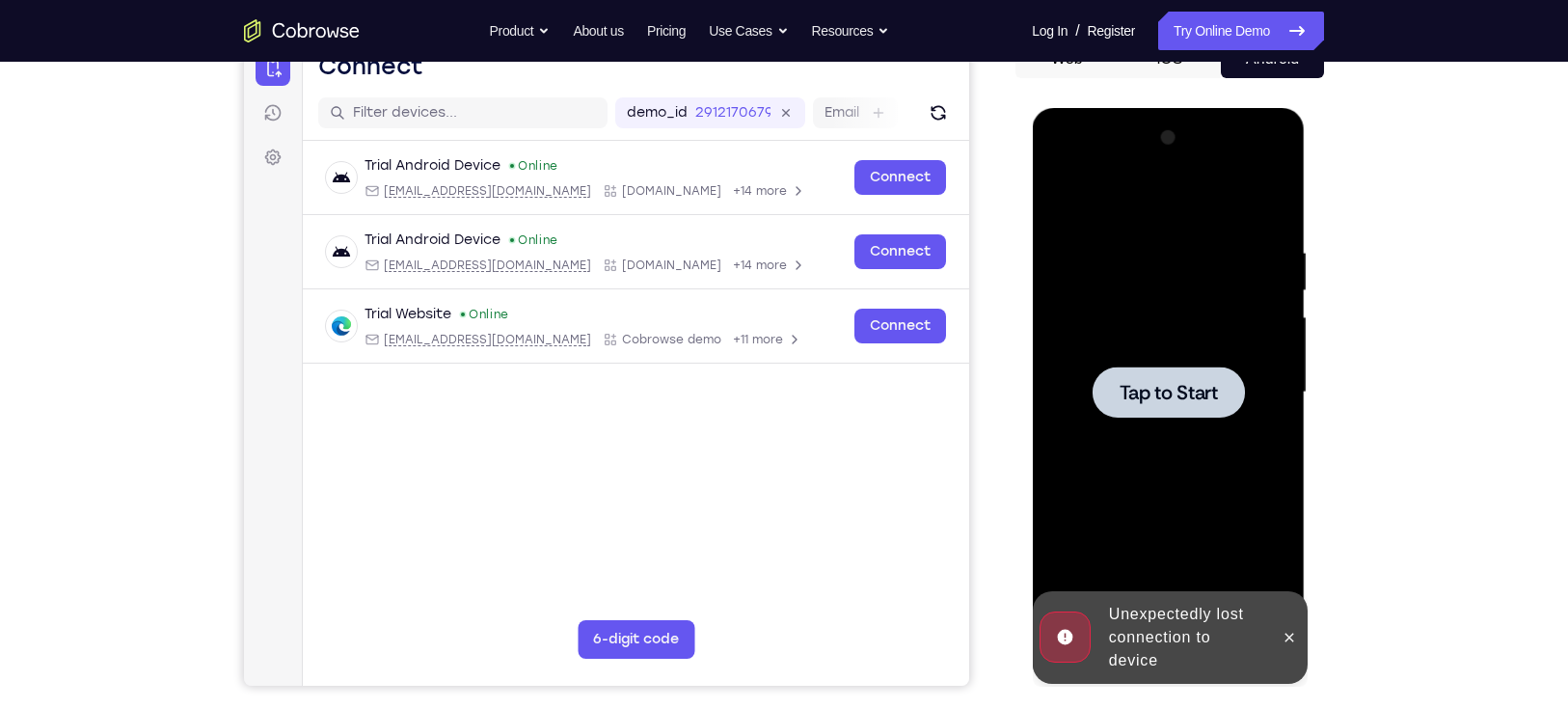
click at [1159, 410] on div at bounding box center [1167, 391] width 152 height 51
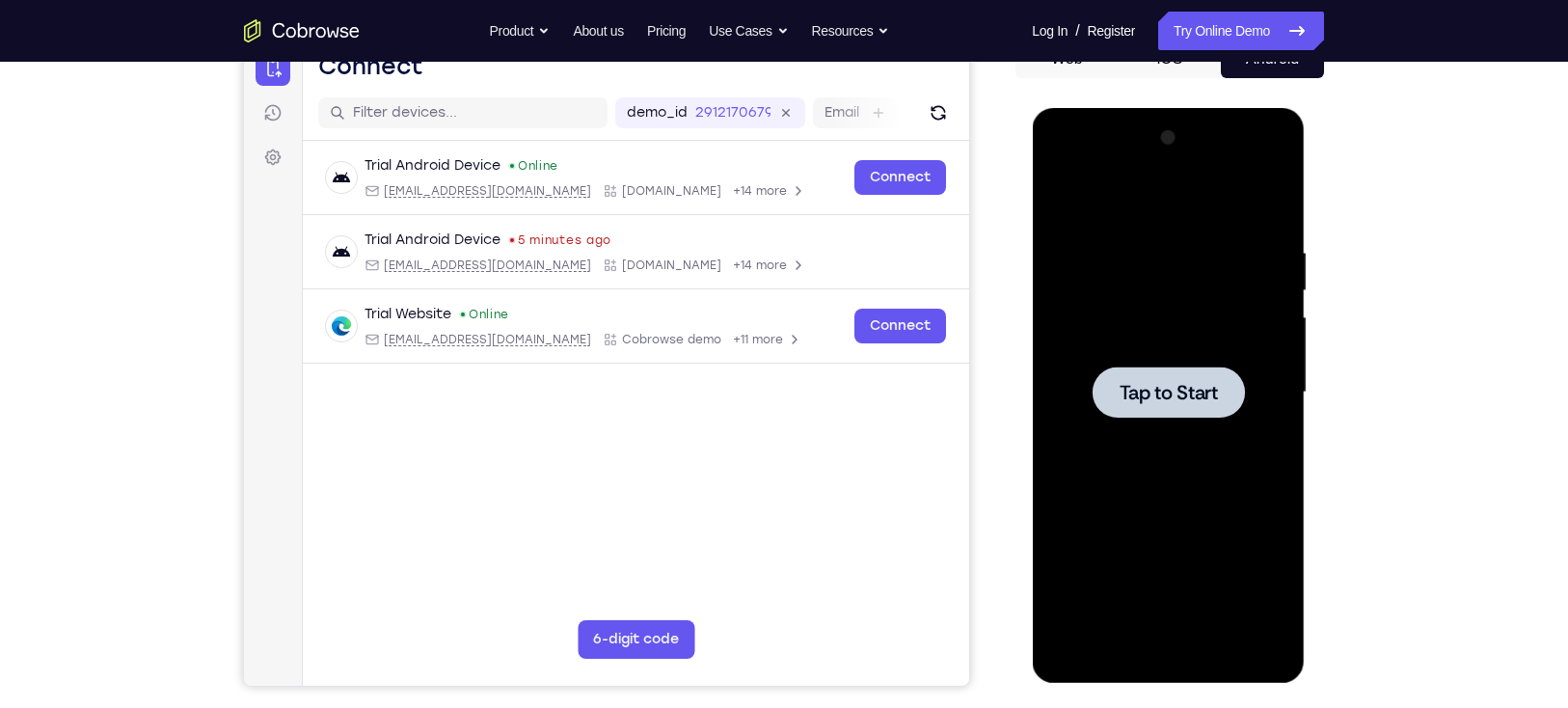
click at [1185, 408] on div at bounding box center [1167, 391] width 152 height 51
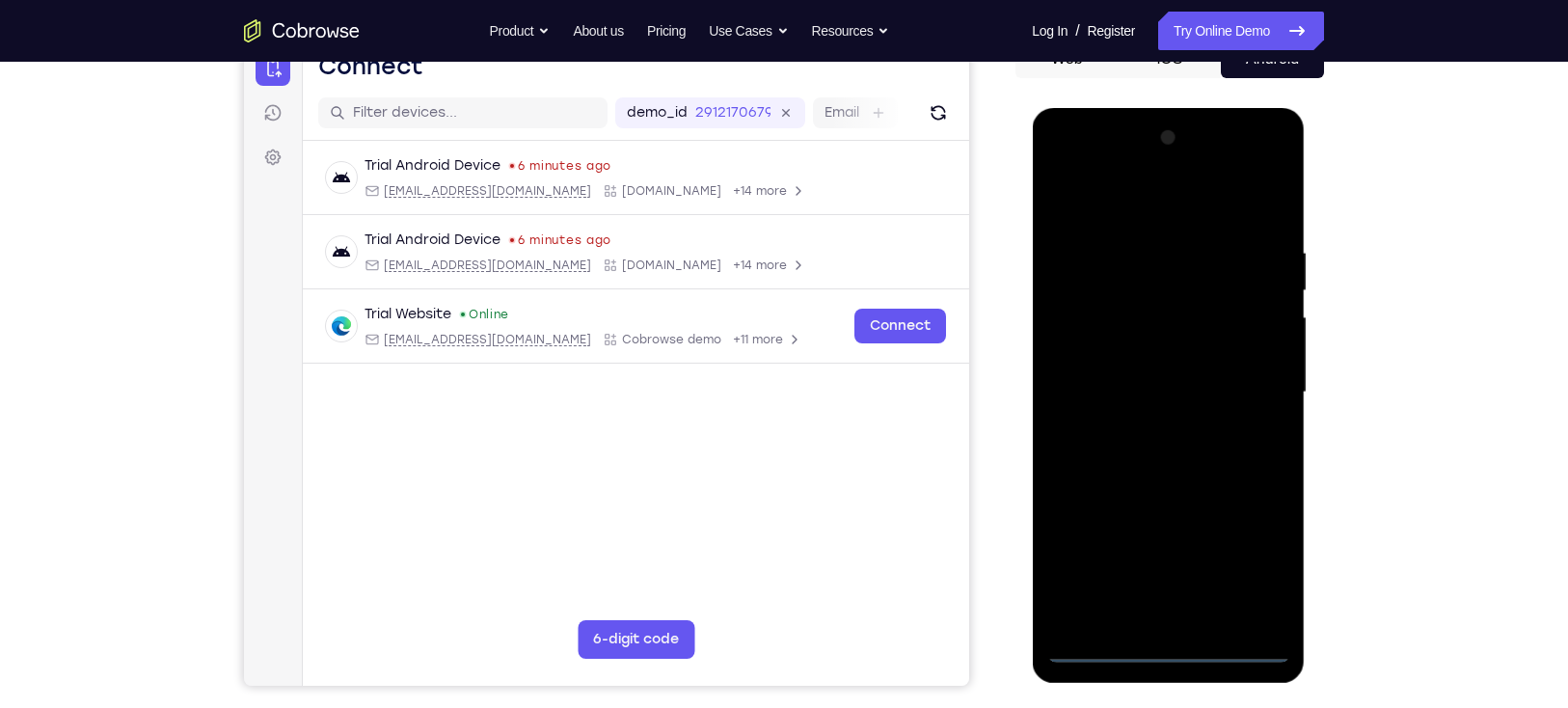
click at [1160, 651] on div at bounding box center [1167, 392] width 243 height 540
click at [1251, 564] on div at bounding box center [1167, 392] width 243 height 540
click at [1244, 160] on div at bounding box center [1167, 392] width 243 height 540
click at [1074, 163] on div at bounding box center [1167, 392] width 243 height 540
click at [1251, 394] on div at bounding box center [1167, 392] width 243 height 540
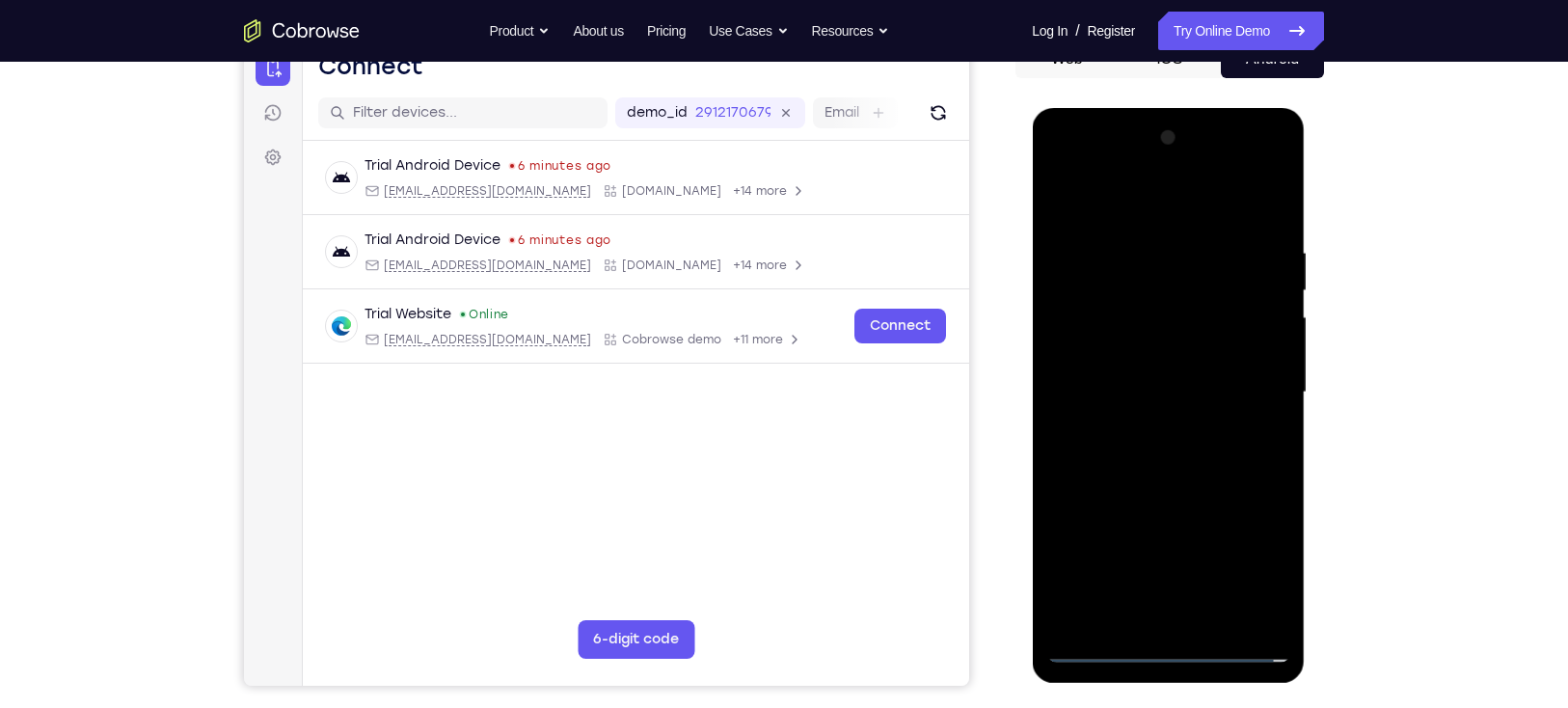
click at [1146, 428] on div at bounding box center [1167, 392] width 243 height 540
click at [1165, 482] on div at bounding box center [1167, 392] width 243 height 540
click at [1100, 302] on div at bounding box center [1167, 392] width 243 height 540
click at [1114, 341] on div at bounding box center [1167, 392] width 243 height 540
click at [1220, 306] on div at bounding box center [1167, 392] width 243 height 540
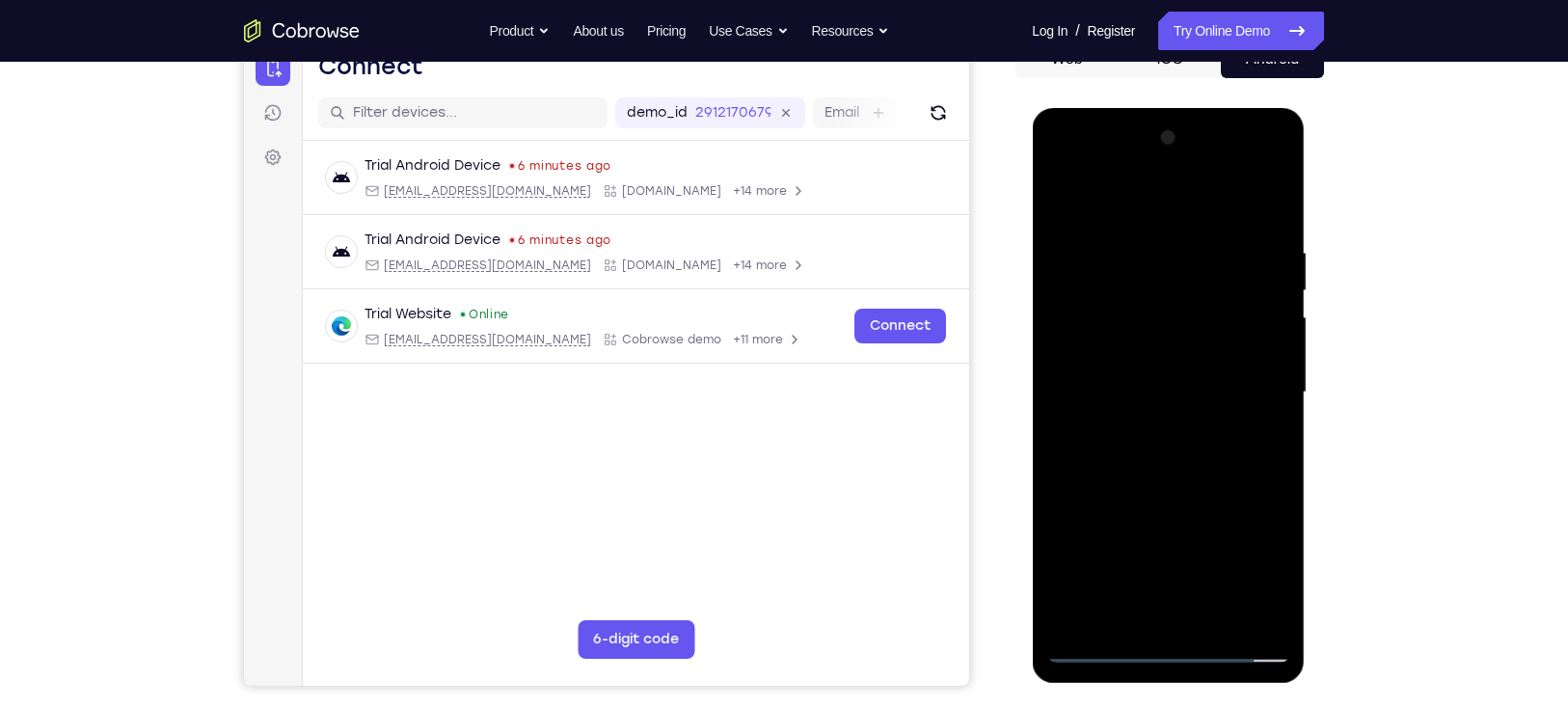
click at [1219, 306] on div at bounding box center [1167, 392] width 243 height 540
click at [1218, 334] on div at bounding box center [1167, 392] width 243 height 540
click at [1124, 317] on div at bounding box center [1167, 392] width 243 height 540
click at [1103, 315] on div at bounding box center [1167, 392] width 243 height 540
click at [1141, 316] on div at bounding box center [1167, 392] width 243 height 540
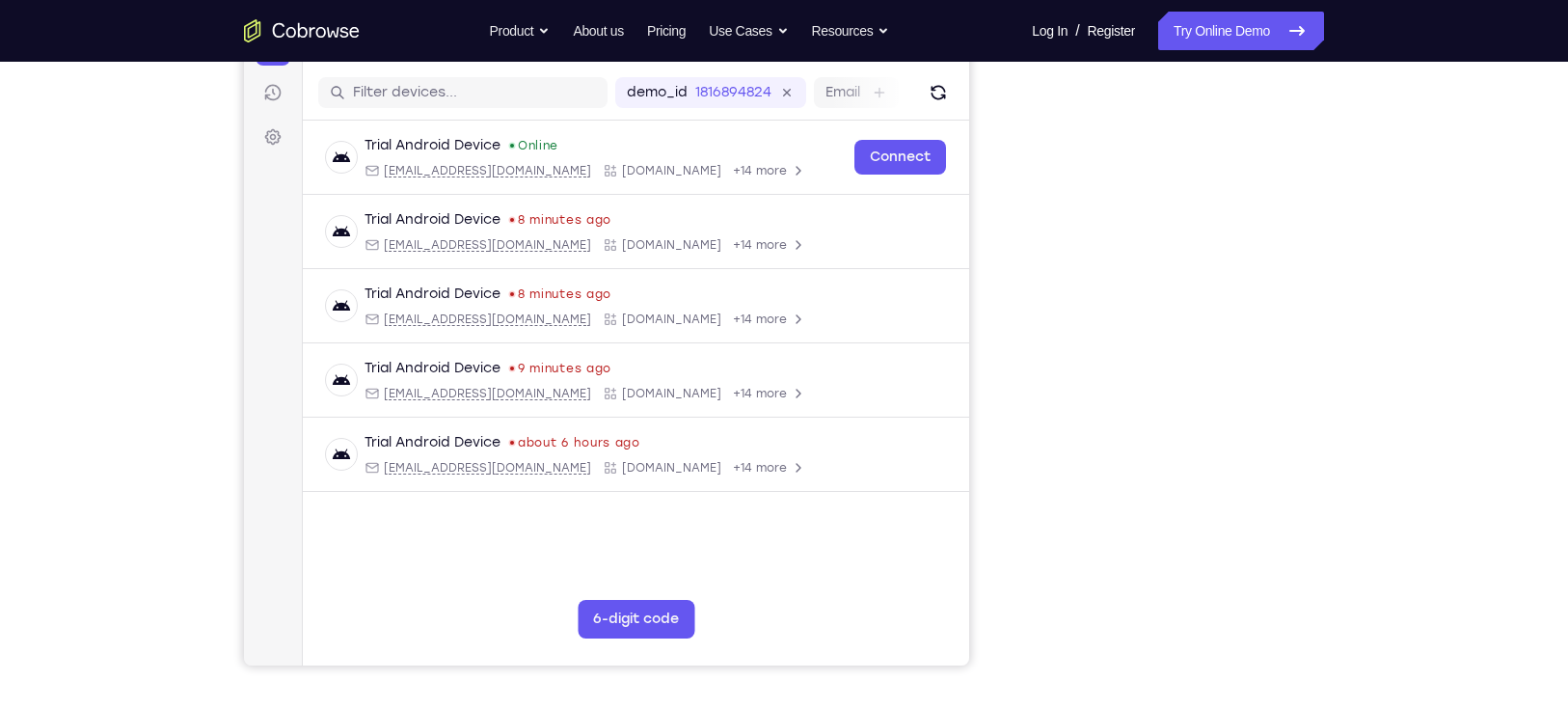
scroll to position [218, 0]
